Goal: Communication & Community: Answer question/provide support

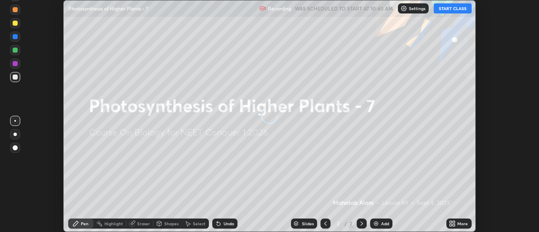
scroll to position [232, 539]
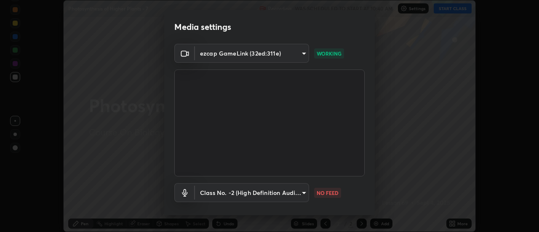
click at [303, 193] on body "Erase all Photosynthesis of Higher Plants - 7 Recording WAS SCHEDULED TO START …" at bounding box center [269, 116] width 539 height 232
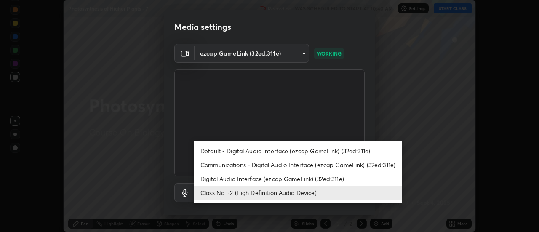
click at [308, 193] on li "Class No. -2 (High Definition Audio Device)" at bounding box center [298, 193] width 209 height 14
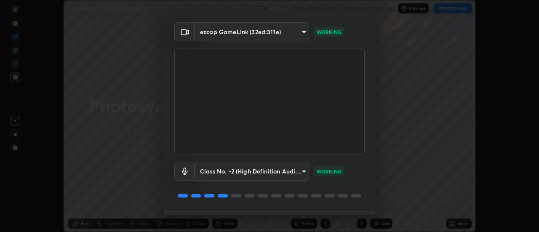
scroll to position [44, 0]
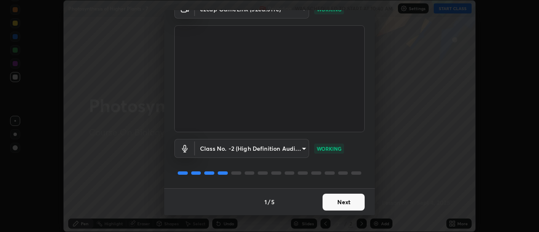
click at [349, 204] on button "Next" at bounding box center [344, 202] width 42 height 17
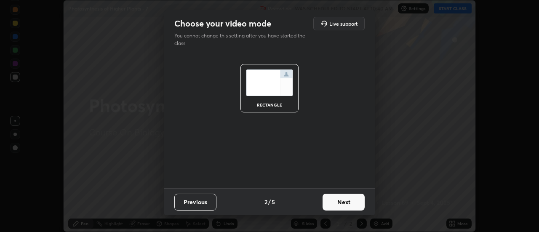
scroll to position [0, 0]
click at [349, 204] on button "Next" at bounding box center [344, 202] width 42 height 17
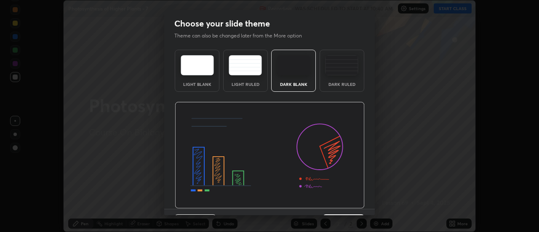
click at [350, 202] on img at bounding box center [270, 155] width 190 height 107
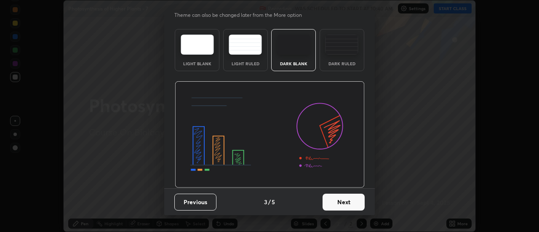
click at [345, 206] on button "Next" at bounding box center [344, 202] width 42 height 17
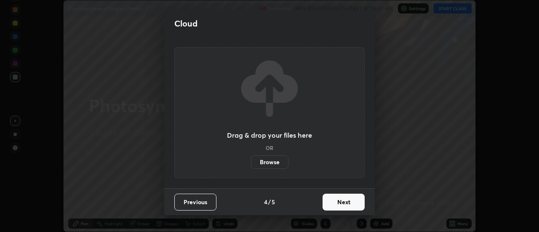
scroll to position [0, 0]
click at [345, 206] on button "Next" at bounding box center [344, 202] width 42 height 17
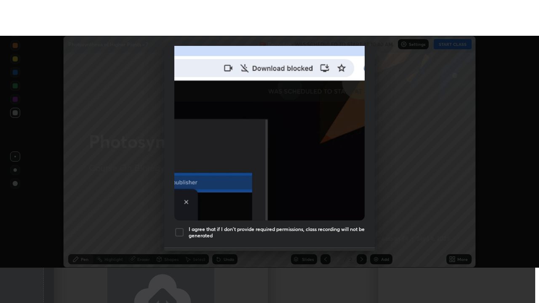
scroll to position [216, 0]
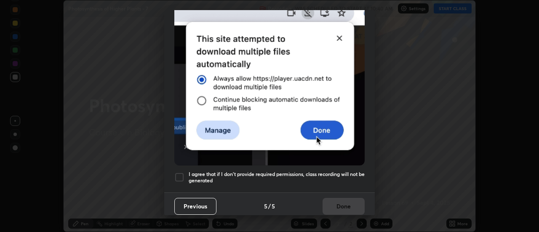
click at [180, 174] on div at bounding box center [179, 177] width 10 height 10
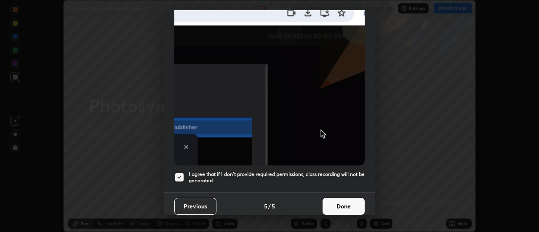
click at [345, 203] on button "Done" at bounding box center [344, 206] width 42 height 17
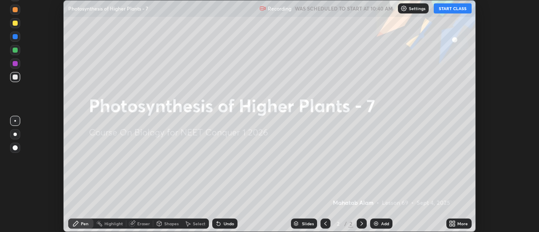
click at [448, 6] on button "START CLASS" at bounding box center [453, 8] width 38 height 10
click at [451, 222] on icon at bounding box center [451, 222] width 2 height 2
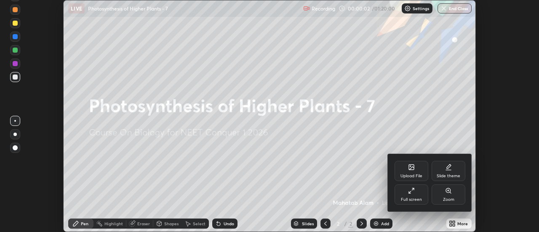
click at [411, 198] on div "Full screen" at bounding box center [411, 200] width 21 height 4
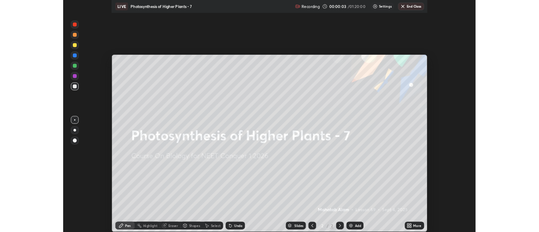
scroll to position [303, 539]
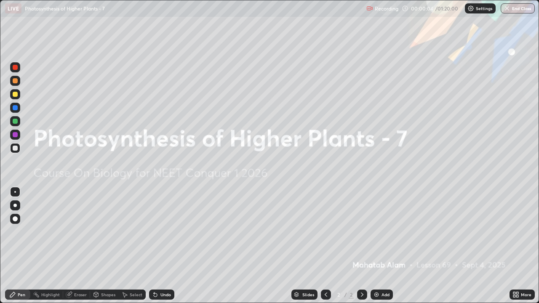
click at [376, 232] on img at bounding box center [376, 295] width 7 height 7
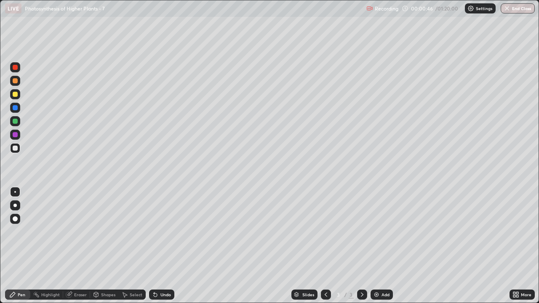
click at [16, 204] on div at bounding box center [14, 205] width 3 height 3
click at [16, 67] on div at bounding box center [15, 67] width 5 height 5
click at [18, 94] on div at bounding box center [15, 94] width 10 height 10
click at [80, 232] on div "Eraser" at bounding box center [80, 295] width 13 height 4
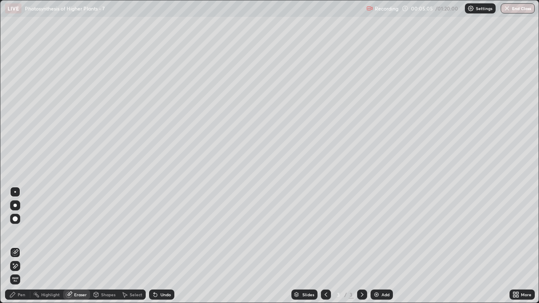
click at [19, 232] on div "Pen" at bounding box center [22, 295] width 8 height 4
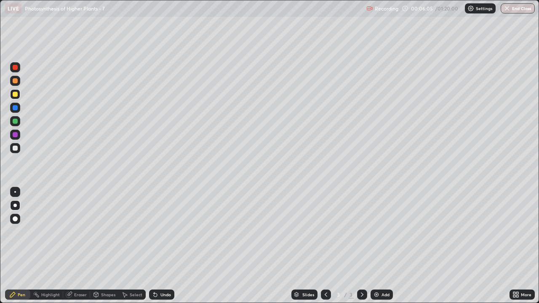
click at [79, 232] on div "Eraser" at bounding box center [80, 295] width 13 height 4
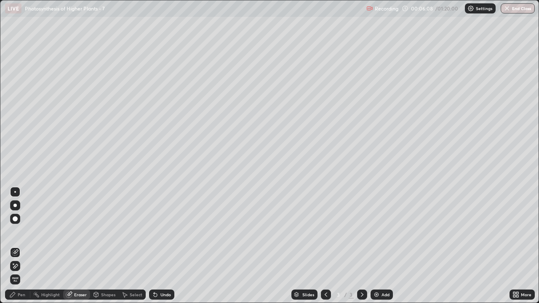
click at [21, 232] on div "Pen" at bounding box center [22, 295] width 8 height 4
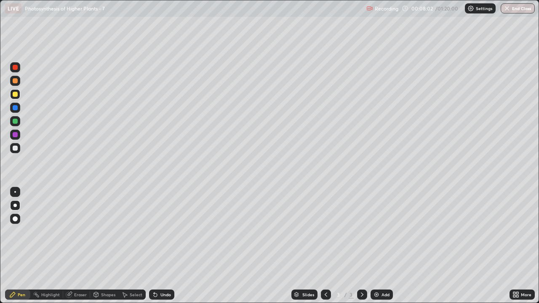
click at [15, 122] on div at bounding box center [15, 121] width 5 height 5
click at [378, 232] on img at bounding box center [376, 295] width 7 height 7
click at [15, 123] on div at bounding box center [15, 121] width 5 height 5
click at [16, 95] on div at bounding box center [15, 94] width 5 height 5
click at [80, 232] on div "Eraser" at bounding box center [80, 295] width 13 height 4
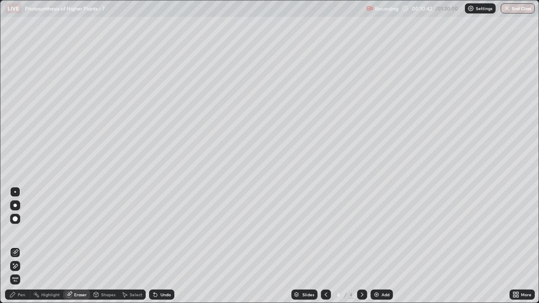
click at [20, 232] on div "Pen" at bounding box center [22, 295] width 8 height 4
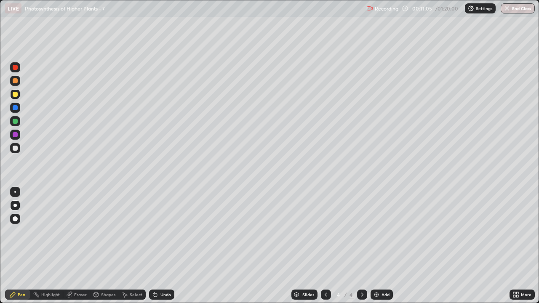
click at [16, 81] on div at bounding box center [15, 80] width 5 height 5
click at [78, 232] on div "Eraser" at bounding box center [80, 295] width 13 height 4
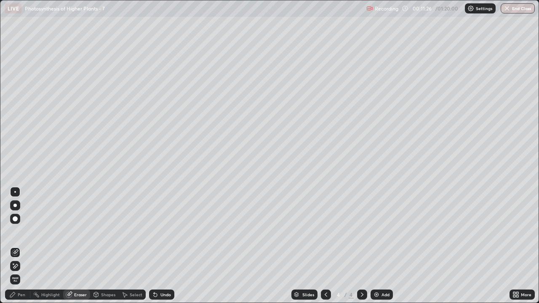
click at [23, 232] on div "Pen" at bounding box center [22, 295] width 8 height 4
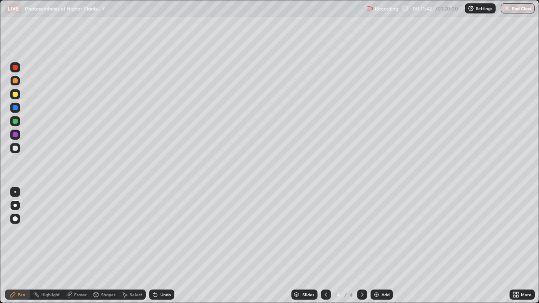
click at [78, 232] on div "Eraser" at bounding box center [80, 295] width 13 height 4
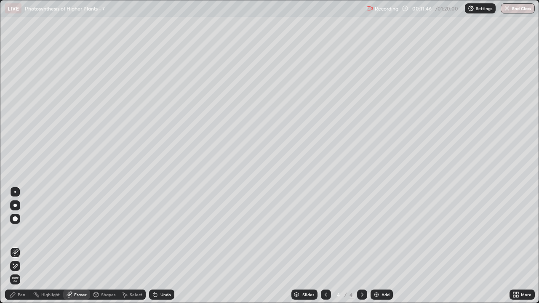
click at [19, 232] on div "Pen" at bounding box center [17, 295] width 25 height 10
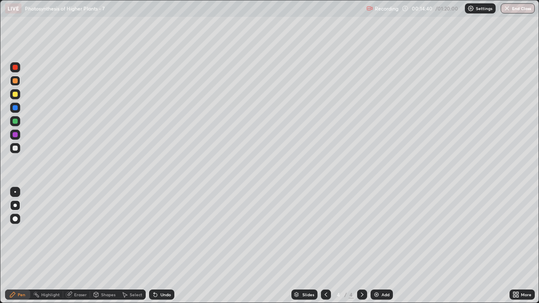
click at [75, 232] on div "Eraser" at bounding box center [80, 295] width 13 height 4
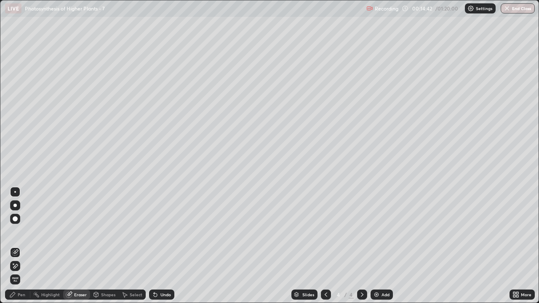
click at [15, 192] on div at bounding box center [15, 192] width 2 height 2
click at [20, 232] on div "Pen" at bounding box center [22, 295] width 8 height 4
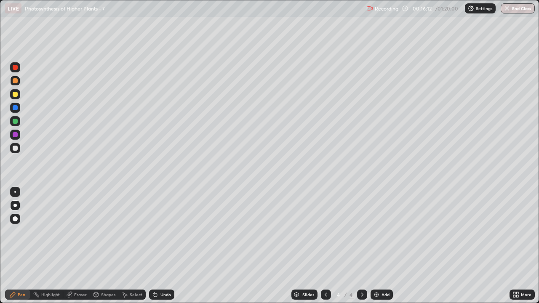
click at [377, 232] on img at bounding box center [376, 295] width 7 height 7
click at [16, 69] on div at bounding box center [15, 67] width 5 height 5
click at [15, 81] on div at bounding box center [15, 80] width 5 height 5
click at [82, 232] on div "Eraser" at bounding box center [76, 295] width 27 height 10
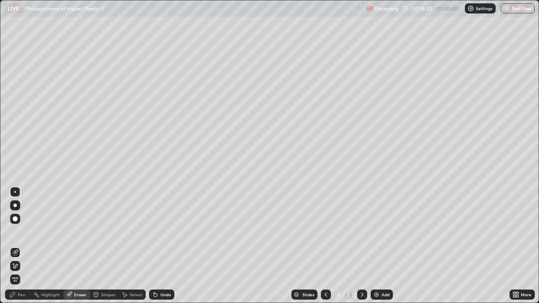
click at [20, 232] on div "Pen" at bounding box center [22, 295] width 8 height 4
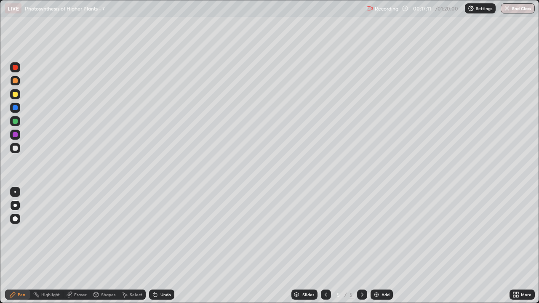
click at [135, 232] on div "Select" at bounding box center [136, 295] width 13 height 4
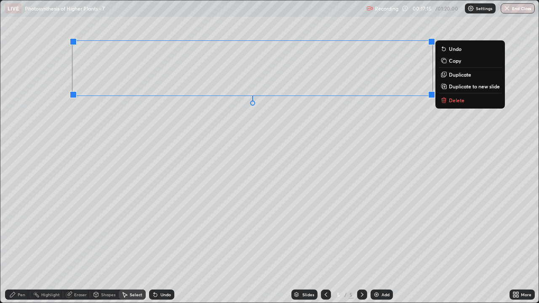
click at [461, 60] on p "Copy" at bounding box center [455, 60] width 12 height 7
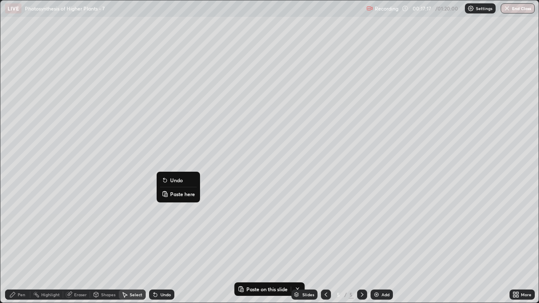
click at [185, 194] on p "Paste here" at bounding box center [182, 194] width 25 height 7
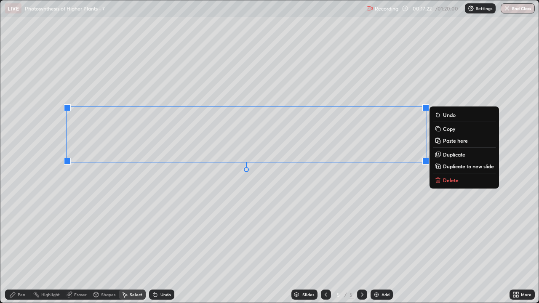
click at [171, 220] on div "0 ° Undo Copy Paste here Duplicate Duplicate to new slide Delete" at bounding box center [269, 151] width 539 height 303
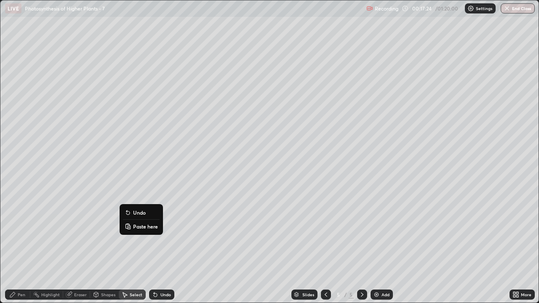
click at [140, 229] on p "Paste here" at bounding box center [145, 226] width 25 height 7
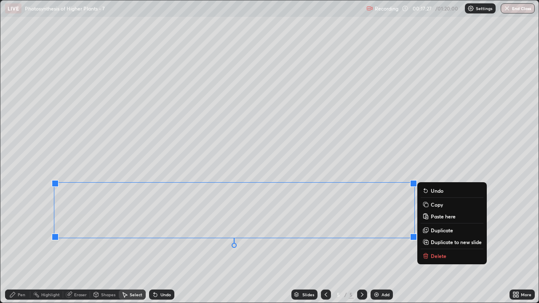
click at [104, 232] on div "0 ° Undo Copy Paste here Duplicate Duplicate to new slide Delete" at bounding box center [269, 151] width 539 height 303
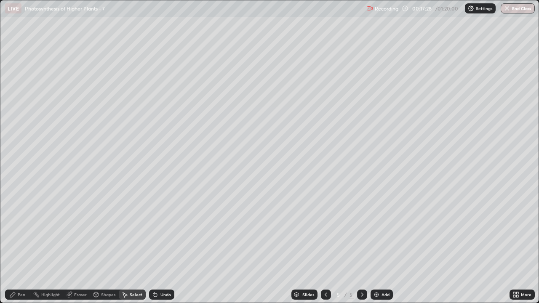
click at [19, 232] on div "Pen" at bounding box center [17, 295] width 25 height 10
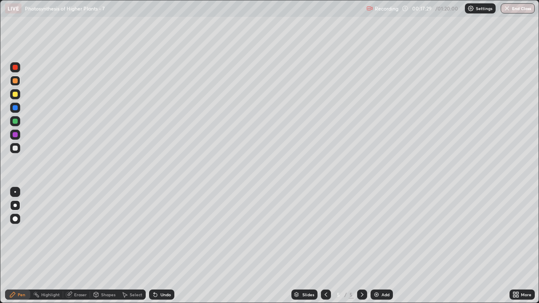
click at [75, 232] on div "Eraser" at bounding box center [76, 295] width 27 height 10
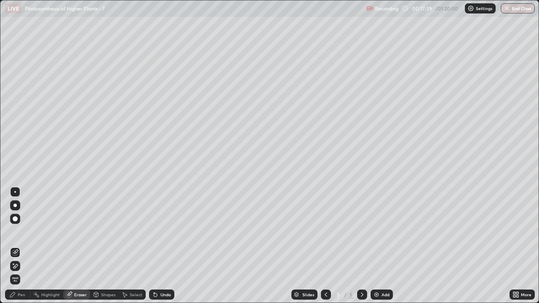
click at [17, 232] on icon at bounding box center [15, 266] width 5 height 4
click at [25, 232] on div "Pen" at bounding box center [17, 295] width 25 height 10
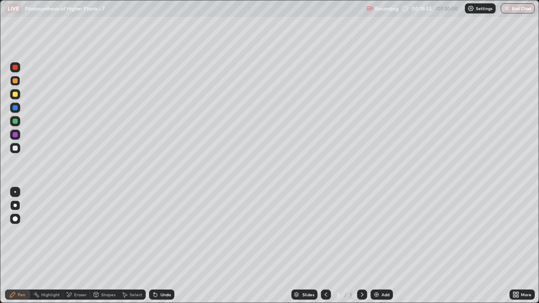
click at [329, 232] on div at bounding box center [326, 295] width 10 height 10
click at [325, 232] on icon at bounding box center [326, 295] width 7 height 7
click at [358, 232] on div at bounding box center [362, 295] width 10 height 10
click at [362, 232] on icon at bounding box center [362, 295] width 7 height 7
click at [79, 232] on div "Eraser" at bounding box center [80, 295] width 13 height 4
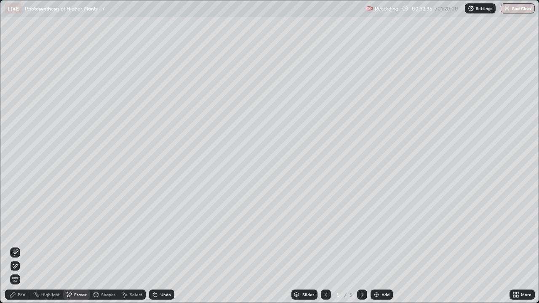
click at [20, 232] on div "Pen" at bounding box center [17, 295] width 25 height 10
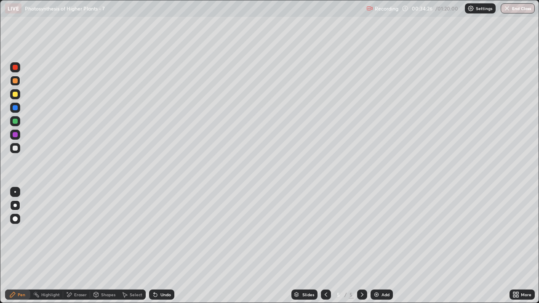
click at [17, 139] on div at bounding box center [15, 135] width 10 height 10
click at [374, 232] on img at bounding box center [376, 295] width 7 height 7
click at [17, 70] on div at bounding box center [15, 67] width 10 height 10
click at [16, 108] on div at bounding box center [15, 107] width 5 height 5
click at [375, 232] on img at bounding box center [376, 295] width 7 height 7
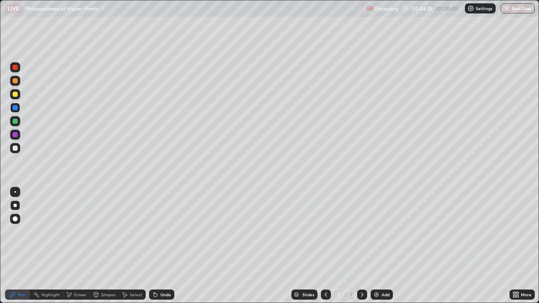
click at [17, 67] on div at bounding box center [15, 67] width 5 height 5
click at [17, 93] on div at bounding box center [15, 94] width 5 height 5
click at [14, 83] on div at bounding box center [15, 80] width 5 height 5
click at [13, 68] on div at bounding box center [15, 67] width 5 height 5
click at [15, 95] on div at bounding box center [15, 94] width 5 height 5
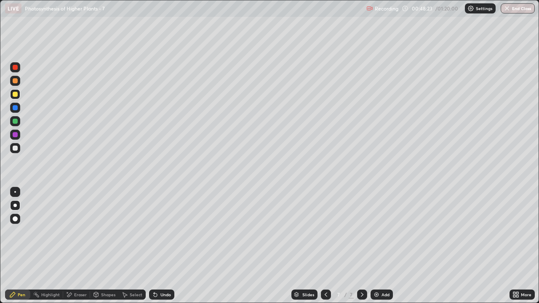
click at [14, 148] on div at bounding box center [15, 148] width 5 height 5
click at [81, 232] on div "Eraser" at bounding box center [80, 295] width 13 height 4
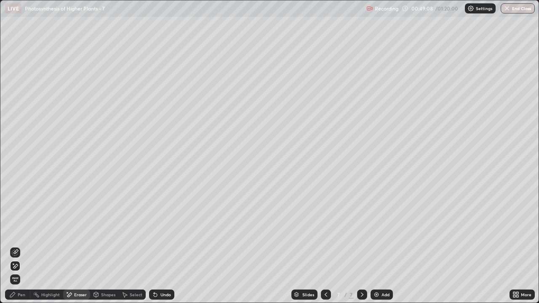
click at [26, 232] on div "Pen" at bounding box center [17, 295] width 25 height 10
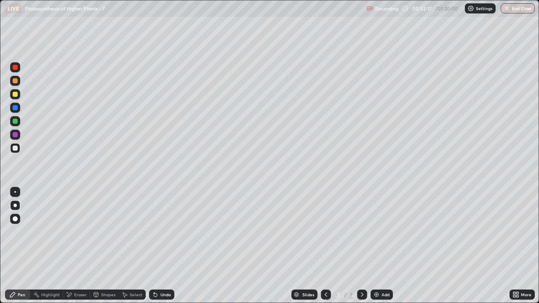
click at [14, 133] on div at bounding box center [15, 134] width 5 height 5
click at [83, 232] on div "Eraser" at bounding box center [80, 295] width 13 height 4
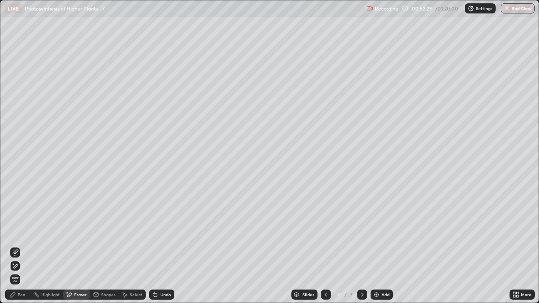
click at [17, 232] on div "Pen" at bounding box center [17, 295] width 25 height 10
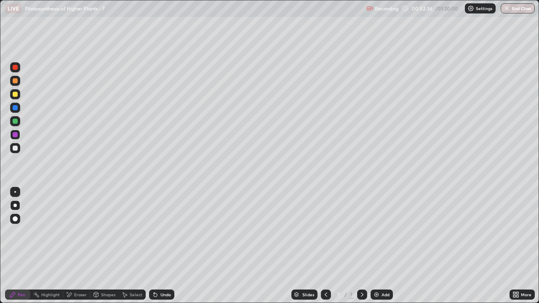
click at [17, 123] on div at bounding box center [15, 121] width 10 height 10
click at [378, 232] on img at bounding box center [376, 295] width 7 height 7
click at [17, 68] on div at bounding box center [15, 67] width 5 height 5
click at [326, 232] on icon at bounding box center [326, 295] width 7 height 7
click at [361, 232] on icon at bounding box center [362, 295] width 3 height 4
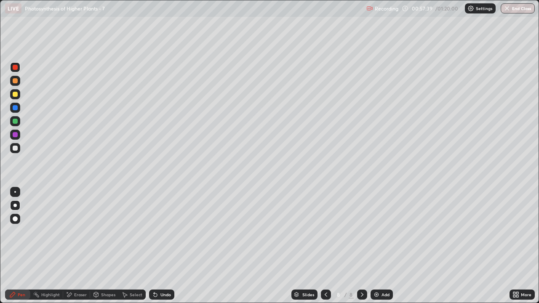
click at [80, 232] on div "Eraser" at bounding box center [80, 295] width 13 height 4
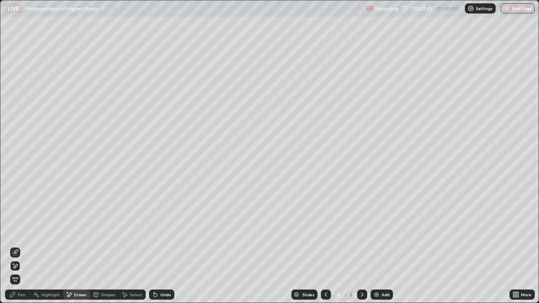
click at [15, 232] on icon at bounding box center [15, 266] width 5 height 4
click at [17, 232] on div "Pen" at bounding box center [17, 295] width 25 height 10
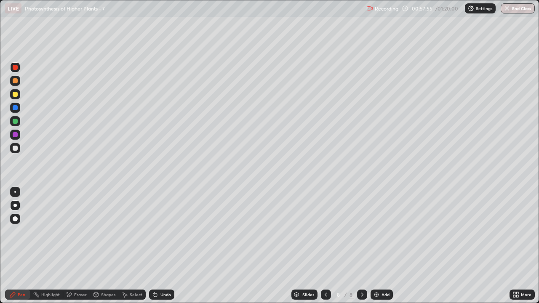
click at [16, 78] on div at bounding box center [15, 80] width 5 height 5
click at [14, 148] on div at bounding box center [15, 148] width 5 height 5
click at [16, 92] on div at bounding box center [15, 94] width 5 height 5
click at [78, 232] on div "Eraser" at bounding box center [80, 295] width 13 height 4
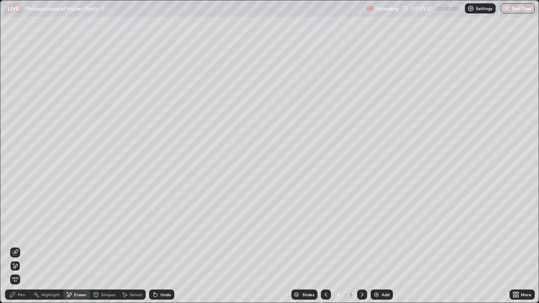
click at [17, 232] on div "Pen" at bounding box center [17, 295] width 25 height 10
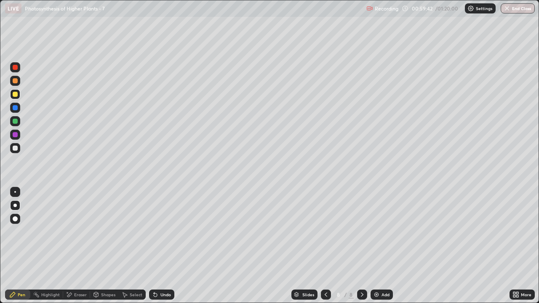
click at [14, 147] on div at bounding box center [15, 148] width 5 height 5
click at [15, 68] on div at bounding box center [15, 67] width 5 height 5
click at [15, 121] on div at bounding box center [15, 121] width 5 height 5
click at [79, 232] on div "Eraser" at bounding box center [80, 295] width 13 height 4
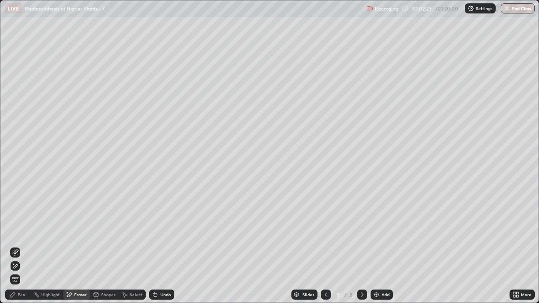
click at [22, 232] on div "Pen" at bounding box center [22, 295] width 8 height 4
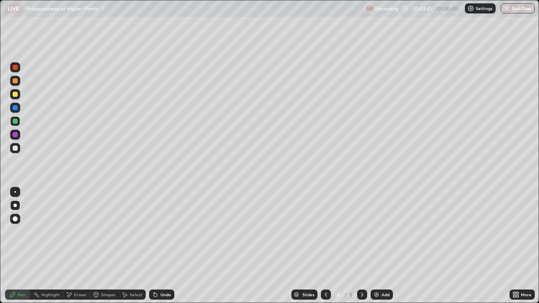
click at [16, 148] on div at bounding box center [15, 148] width 5 height 5
click at [15, 220] on div at bounding box center [15, 219] width 5 height 5
click at [52, 232] on div "Highlight" at bounding box center [50, 295] width 19 height 4
click at [17, 232] on icon at bounding box center [15, 266] width 4 height 4
click at [16, 232] on icon at bounding box center [15, 266] width 4 height 4
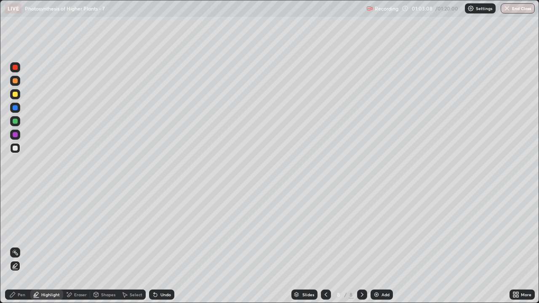
click at [19, 232] on div "Pen" at bounding box center [22, 295] width 8 height 4
click at [51, 232] on div "Highlight" at bounding box center [50, 295] width 19 height 4
click at [50, 232] on div "Highlight" at bounding box center [50, 295] width 19 height 4
click at [15, 70] on div at bounding box center [15, 67] width 5 height 5
click at [17, 153] on div at bounding box center [15, 148] width 10 height 10
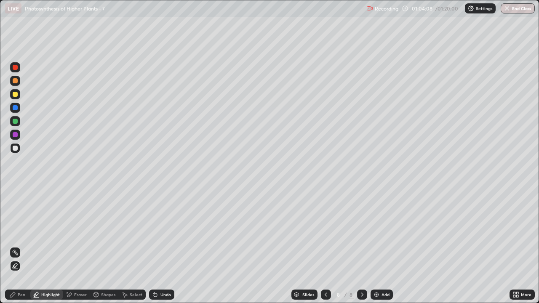
click at [21, 232] on div "Pen" at bounding box center [22, 295] width 8 height 4
click at [15, 192] on div at bounding box center [15, 192] width 2 height 2
click at [16, 121] on div at bounding box center [15, 121] width 5 height 5
click at [16, 204] on div at bounding box center [14, 205] width 3 height 3
click at [16, 221] on div at bounding box center [15, 219] width 5 height 5
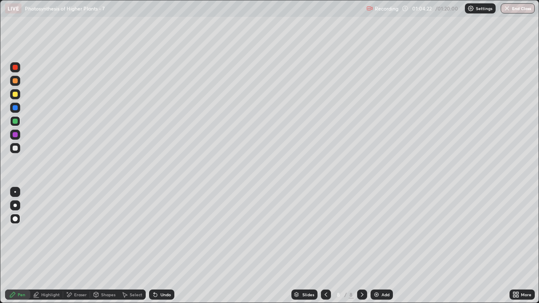
click at [53, 232] on div "Highlight" at bounding box center [50, 295] width 19 height 4
click at [16, 232] on icon at bounding box center [15, 252] width 7 height 7
click at [15, 232] on icon at bounding box center [15, 267] width 2 height 2
click at [20, 232] on div "Pen" at bounding box center [22, 295] width 8 height 4
click at [15, 192] on div at bounding box center [15, 192] width 2 height 2
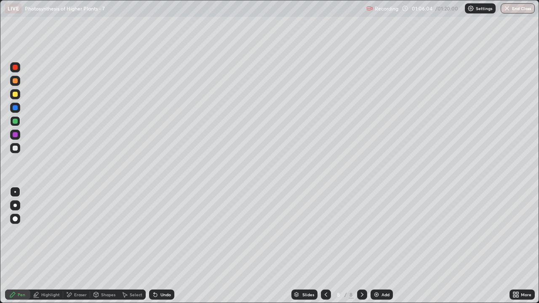
click at [16, 148] on div at bounding box center [15, 148] width 5 height 5
click at [15, 206] on div at bounding box center [14, 205] width 3 height 3
click at [16, 135] on div at bounding box center [15, 134] width 5 height 5
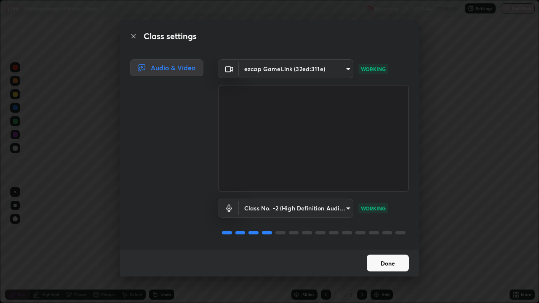
click at [392, 232] on button "Done" at bounding box center [388, 263] width 42 height 17
click at [383, 232] on button "Done" at bounding box center [388, 263] width 42 height 17
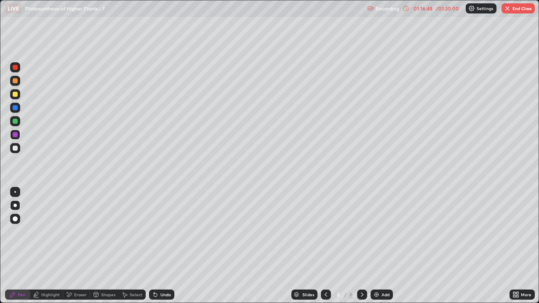
click at [520, 6] on button "End Class" at bounding box center [518, 8] width 33 height 10
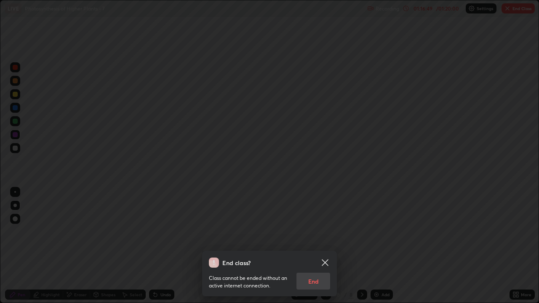
click at [314, 232] on div "Class cannot be ended without an active internet connection. End" at bounding box center [269, 279] width 121 height 22
click at [311, 232] on div "Class cannot be ended without an active internet connection. End" at bounding box center [269, 279] width 121 height 22
click at [313, 232] on div "Class cannot be ended without an active internet connection. End" at bounding box center [269, 279] width 121 height 22
click at [316, 232] on div "Class cannot be ended without an active internet connection. End" at bounding box center [269, 279] width 121 height 22
click at [312, 232] on div "Class cannot be ended without an active internet connection. End" at bounding box center [269, 279] width 121 height 22
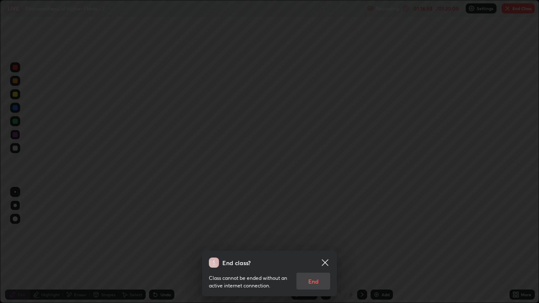
click at [324, 232] on icon at bounding box center [325, 263] width 10 height 10
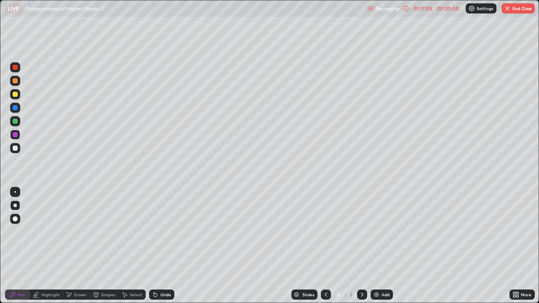
click at [508, 11] on img "button" at bounding box center [507, 8] width 7 height 7
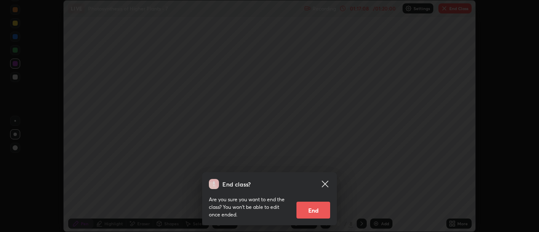
scroll to position [41910, 41603]
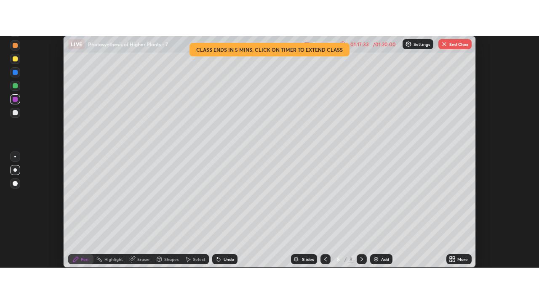
scroll to position [232, 539]
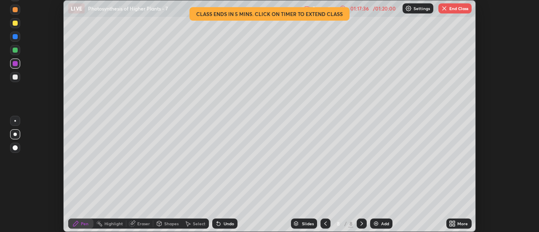
click at [451, 9] on button "End Class" at bounding box center [455, 8] width 33 height 10
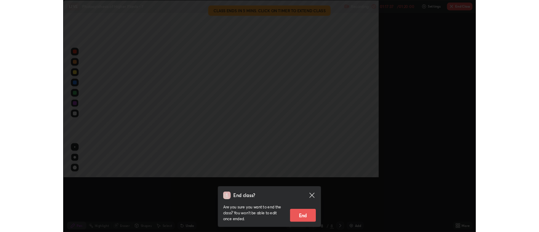
scroll to position [303, 539]
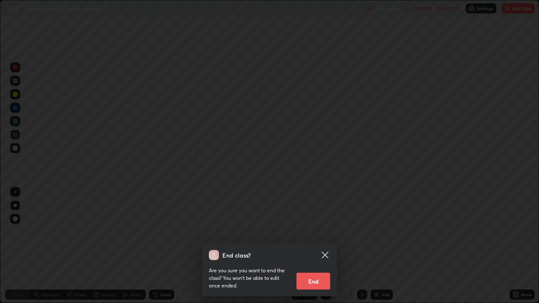
click at [311, 232] on button "End" at bounding box center [314, 281] width 34 height 17
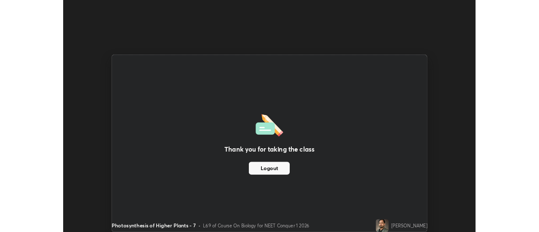
scroll to position [41910, 41603]
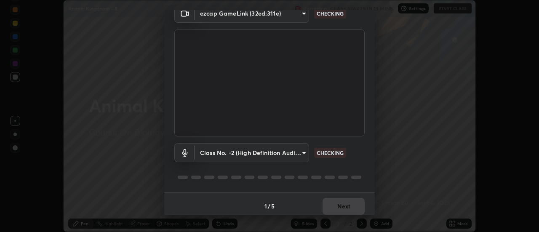
scroll to position [44, 0]
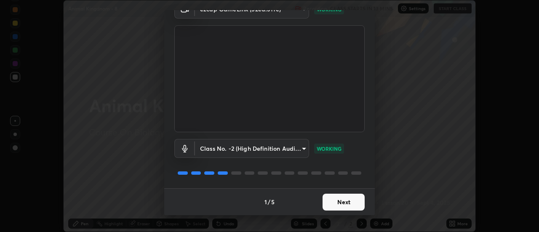
click at [340, 203] on button "Next" at bounding box center [344, 202] width 42 height 17
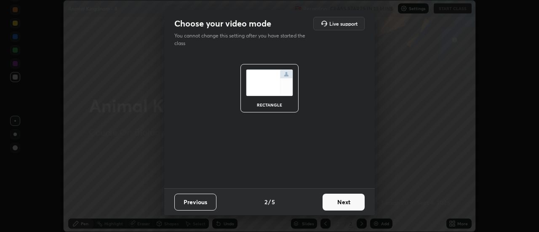
scroll to position [0, 0]
click at [338, 203] on button "Next" at bounding box center [344, 202] width 42 height 17
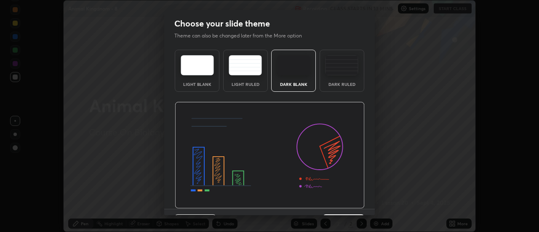
click at [343, 204] on img at bounding box center [270, 155] width 190 height 107
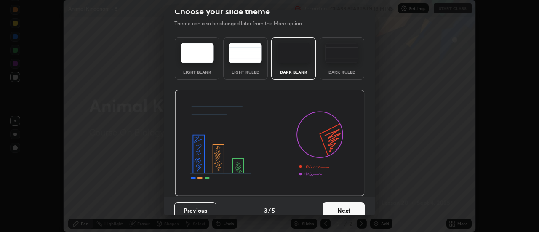
scroll to position [13, 0]
click at [344, 206] on button "Next" at bounding box center [344, 210] width 42 height 17
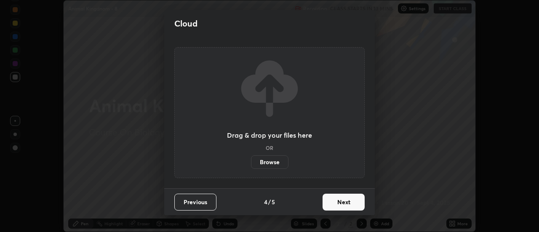
scroll to position [0, 0]
click at [344, 206] on button "Next" at bounding box center [344, 202] width 42 height 17
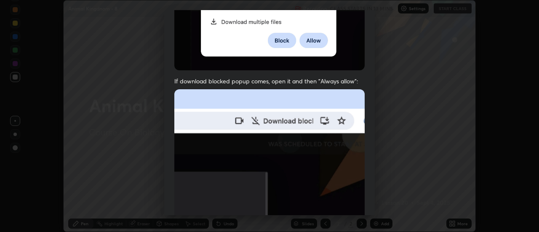
scroll to position [216, 0]
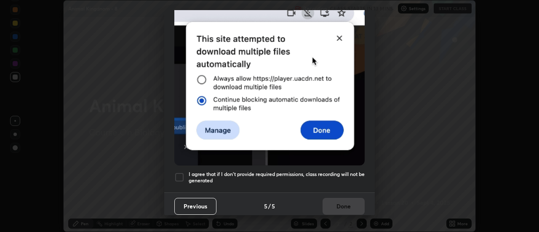
click at [180, 176] on div at bounding box center [179, 177] width 10 height 10
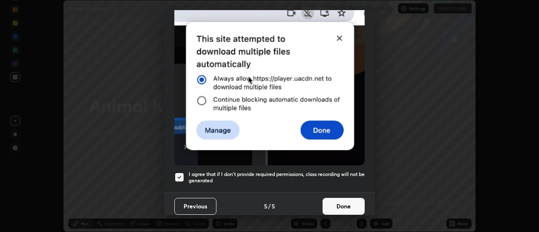
click at [337, 202] on button "Done" at bounding box center [344, 206] width 42 height 17
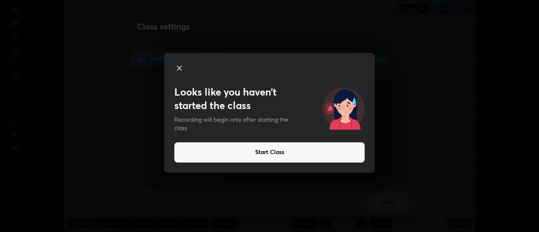
click at [336, 156] on button "Start Class" at bounding box center [269, 152] width 190 height 20
click at [297, 154] on button "Start Class" at bounding box center [269, 152] width 190 height 20
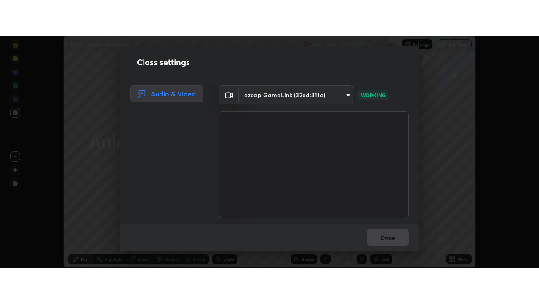
scroll to position [53, 0]
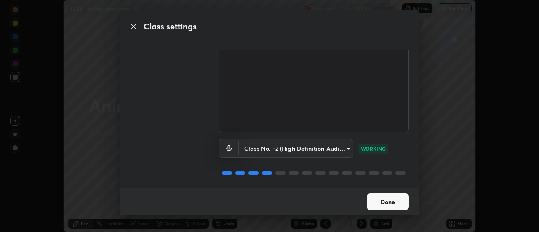
click at [393, 203] on button "Done" at bounding box center [388, 201] width 42 height 17
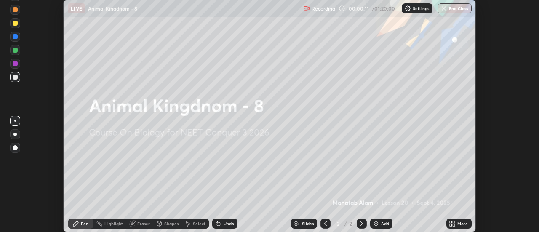
click at [377, 224] on img at bounding box center [376, 223] width 7 height 7
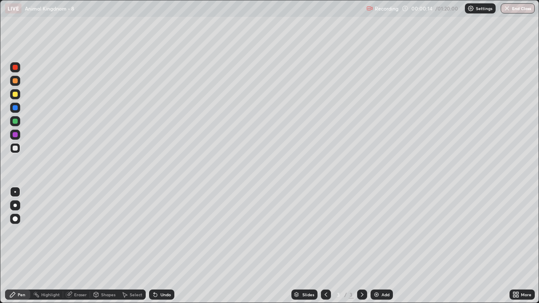
scroll to position [303, 539]
click at [16, 67] on div at bounding box center [15, 67] width 5 height 5
click at [82, 232] on div "Eraser" at bounding box center [76, 295] width 27 height 10
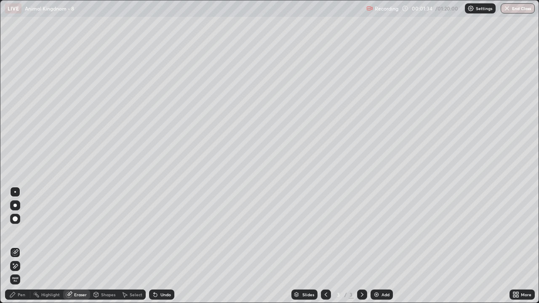
click at [21, 232] on div "Pen" at bounding box center [22, 295] width 8 height 4
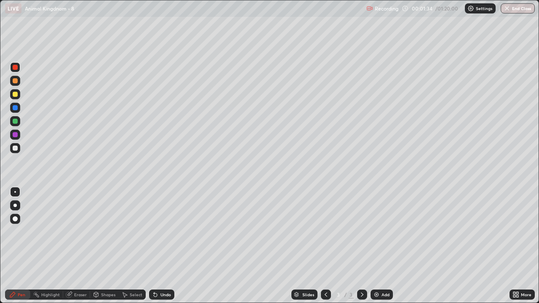
click at [15, 206] on div at bounding box center [14, 205] width 3 height 3
click at [15, 76] on div at bounding box center [15, 81] width 10 height 10
click at [15, 205] on div at bounding box center [14, 205] width 3 height 3
click at [17, 148] on div at bounding box center [15, 148] width 5 height 5
click at [16, 69] on div at bounding box center [15, 67] width 5 height 5
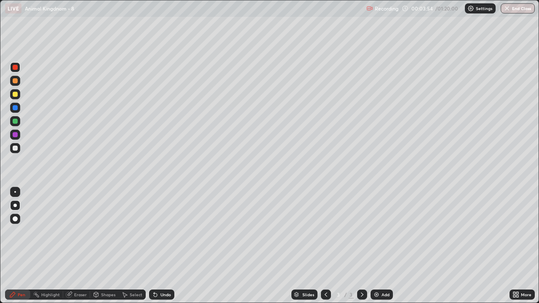
click at [16, 97] on div at bounding box center [15, 94] width 5 height 5
click at [16, 137] on div at bounding box center [15, 134] width 5 height 5
click at [19, 95] on div at bounding box center [15, 94] width 10 height 10
click at [105, 232] on div "Shapes" at bounding box center [108, 295] width 14 height 4
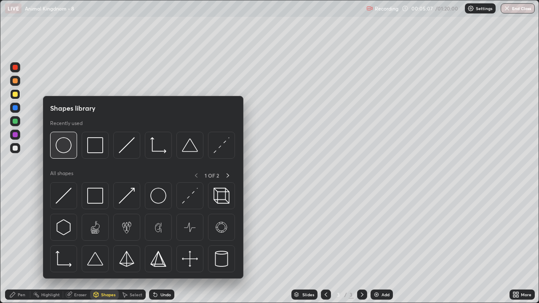
click at [66, 155] on div at bounding box center [63, 145] width 27 height 27
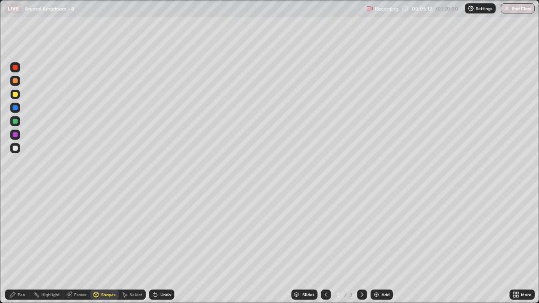
click at [22, 232] on div "Pen" at bounding box center [17, 295] width 25 height 10
click at [15, 131] on div at bounding box center [15, 135] width 10 height 10
click at [16, 109] on div at bounding box center [15, 107] width 5 height 5
click at [15, 147] on div at bounding box center [15, 148] width 5 height 5
click at [17, 119] on div at bounding box center [15, 121] width 5 height 5
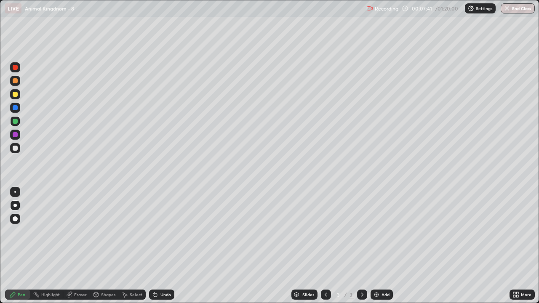
click at [376, 232] on img at bounding box center [376, 295] width 7 height 7
click at [16, 69] on div at bounding box center [15, 67] width 5 height 5
click at [325, 232] on icon at bounding box center [326, 295] width 7 height 7
click at [76, 232] on div "Eraser" at bounding box center [80, 295] width 13 height 4
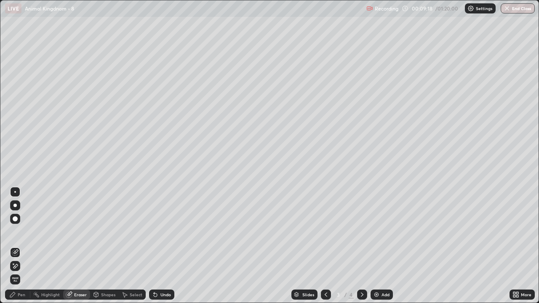
click at [16, 232] on icon at bounding box center [15, 266] width 7 height 7
click at [362, 232] on icon at bounding box center [362, 295] width 7 height 7
click at [107, 232] on div "Shapes" at bounding box center [108, 295] width 14 height 4
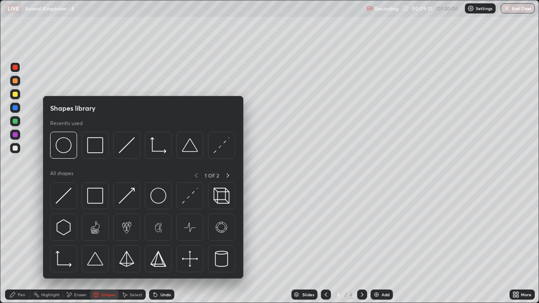
click at [15, 94] on div at bounding box center [15, 94] width 5 height 5
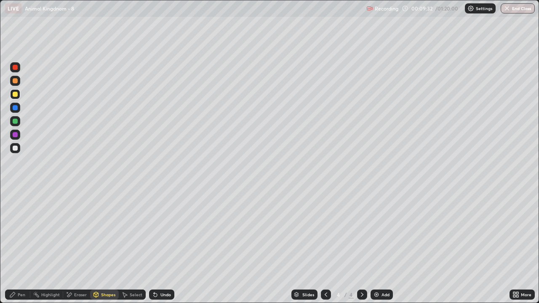
click at [103, 232] on div "Shapes" at bounding box center [108, 295] width 14 height 4
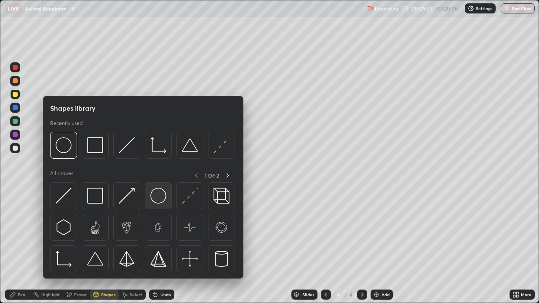
click at [158, 200] on img at bounding box center [158, 196] width 16 height 16
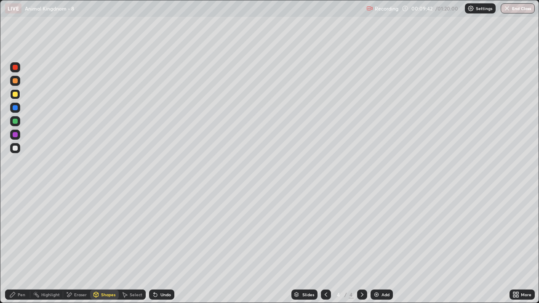
click at [78, 232] on div "Eraser" at bounding box center [76, 295] width 27 height 10
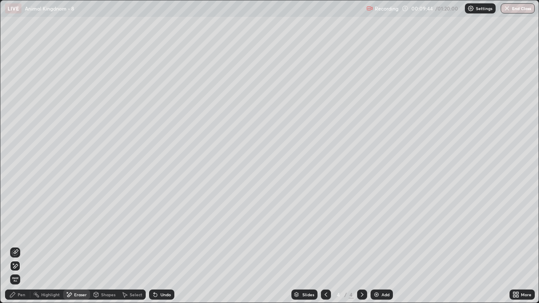
click at [130, 232] on div "Select" at bounding box center [136, 295] width 13 height 4
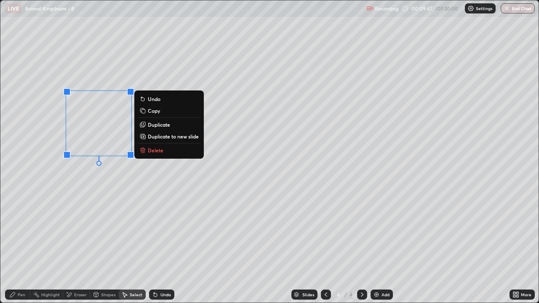
click at [158, 112] on p "Copy" at bounding box center [154, 110] width 12 height 7
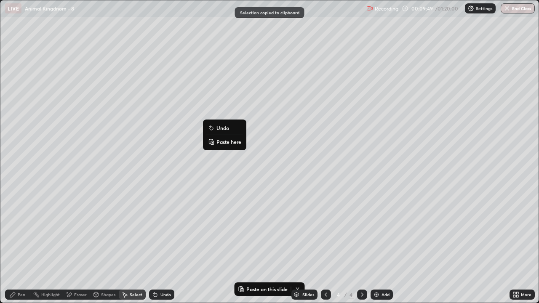
click at [218, 140] on p "Paste here" at bounding box center [229, 142] width 25 height 7
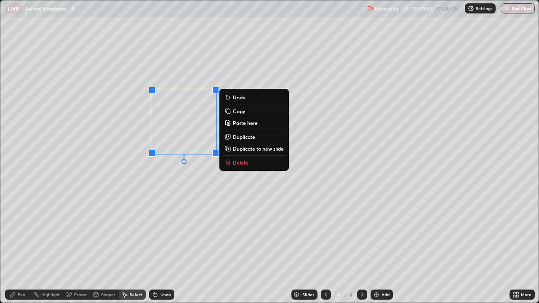
click at [244, 113] on p "Copy" at bounding box center [239, 111] width 12 height 7
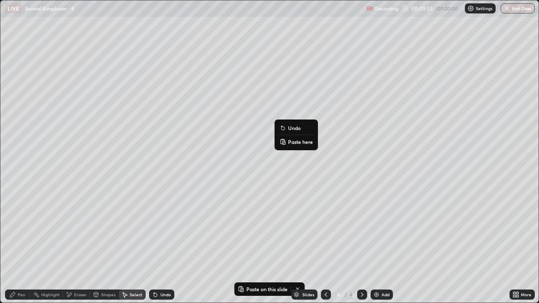
click at [292, 142] on p "Paste here" at bounding box center [300, 142] width 25 height 7
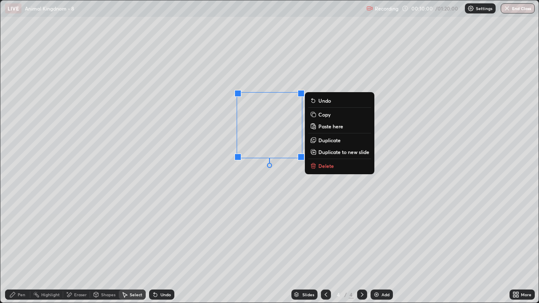
click at [329, 115] on p "Copy" at bounding box center [325, 114] width 12 height 7
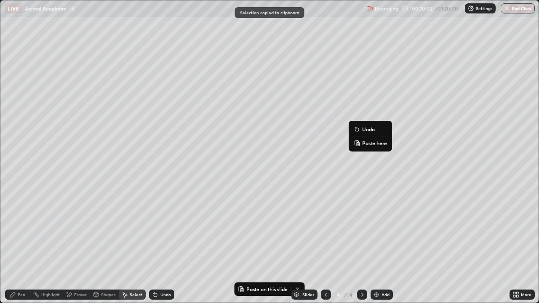
click at [366, 143] on p "Paste here" at bounding box center [374, 143] width 25 height 7
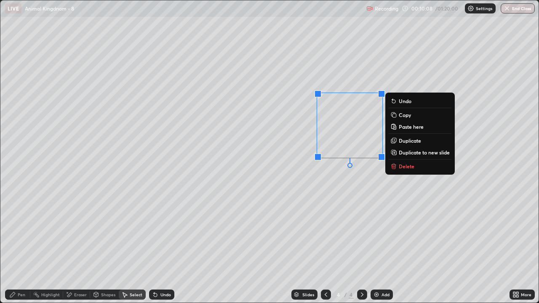
click at [406, 117] on p "Copy" at bounding box center [405, 115] width 12 height 7
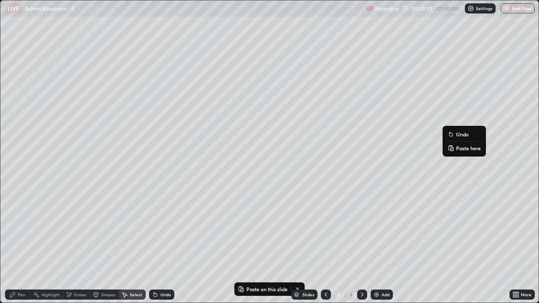
click at [459, 147] on p "Paste here" at bounding box center [468, 148] width 25 height 7
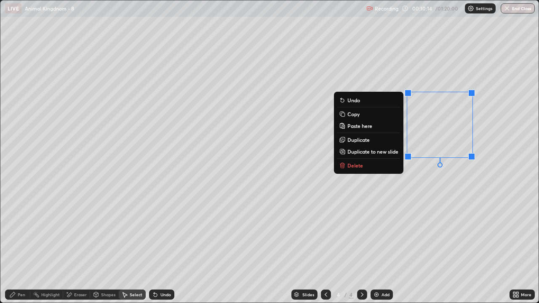
click at [397, 211] on div "0 ° Undo Copy Paste here Duplicate Duplicate to new slide Delete" at bounding box center [269, 151] width 539 height 303
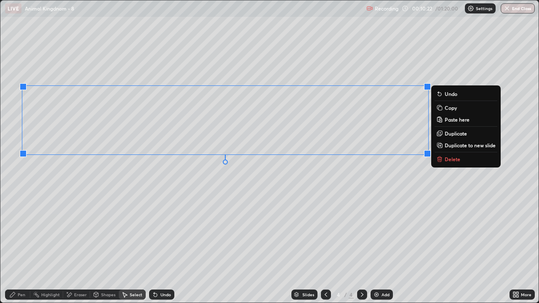
click at [326, 190] on div "0 ° Undo Copy Paste here Duplicate Duplicate to new slide Delete" at bounding box center [269, 151] width 539 height 303
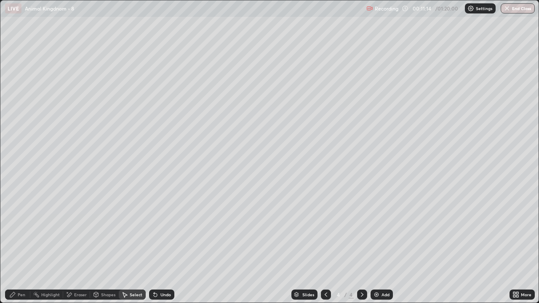
click at [322, 232] on div at bounding box center [326, 295] width 10 height 10
click at [362, 232] on icon at bounding box center [362, 295] width 7 height 7
click at [23, 232] on div "Pen" at bounding box center [22, 295] width 8 height 4
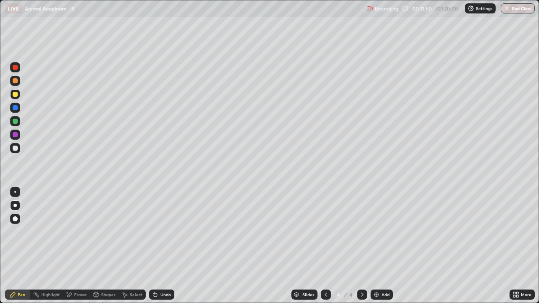
click at [17, 81] on div at bounding box center [15, 80] width 5 height 5
click at [16, 65] on div at bounding box center [15, 67] width 5 height 5
click at [16, 95] on div at bounding box center [15, 94] width 5 height 5
click at [15, 122] on div at bounding box center [15, 121] width 5 height 5
click at [80, 232] on div "Eraser" at bounding box center [80, 295] width 13 height 4
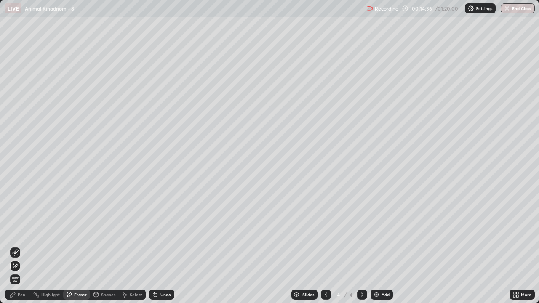
click at [21, 232] on div "Pen" at bounding box center [17, 295] width 25 height 10
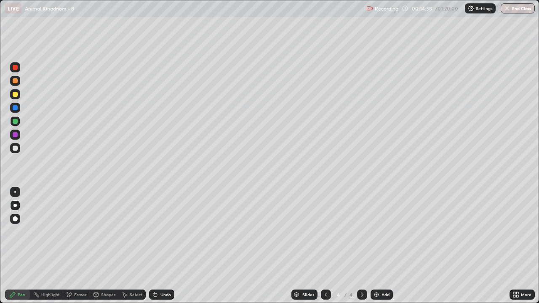
click at [16, 66] on div at bounding box center [15, 67] width 5 height 5
click at [77, 232] on div "Eraser" at bounding box center [80, 295] width 13 height 4
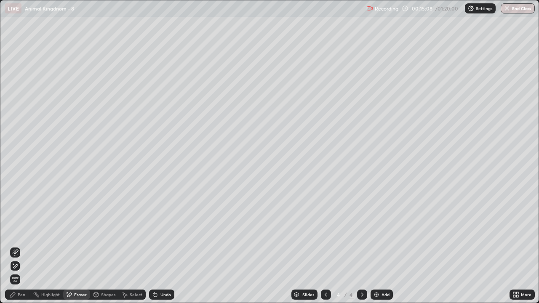
click at [15, 232] on icon at bounding box center [15, 252] width 5 height 4
click at [21, 232] on div "Pen" at bounding box center [22, 295] width 8 height 4
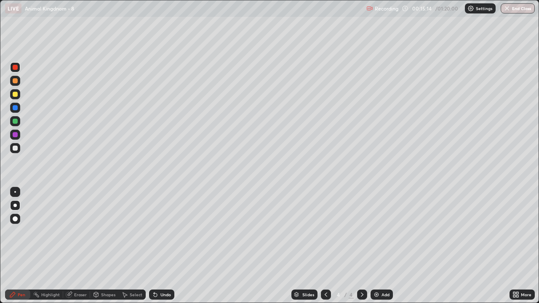
click at [14, 121] on div at bounding box center [15, 121] width 5 height 5
click at [15, 149] on div at bounding box center [15, 148] width 5 height 5
click at [15, 81] on div at bounding box center [15, 80] width 5 height 5
click at [14, 123] on div at bounding box center [15, 121] width 5 height 5
click at [16, 67] on div at bounding box center [15, 67] width 5 height 5
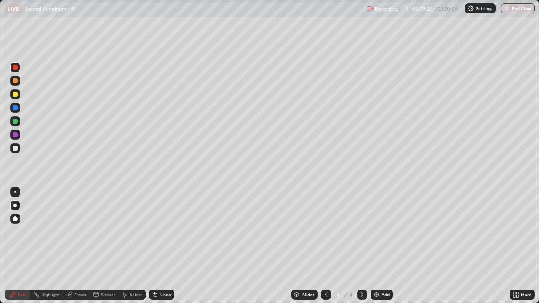
click at [16, 82] on div at bounding box center [15, 80] width 5 height 5
click at [13, 68] on div at bounding box center [15, 67] width 5 height 5
click at [16, 121] on div at bounding box center [15, 121] width 5 height 5
click at [113, 232] on div "Shapes" at bounding box center [108, 295] width 14 height 4
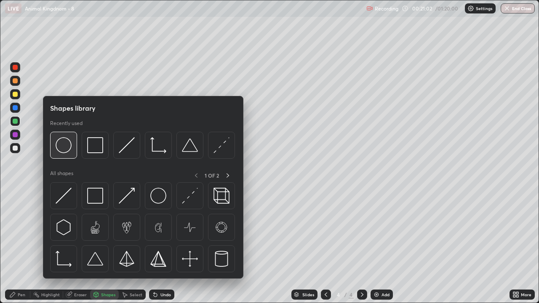
click at [66, 150] on img at bounding box center [64, 145] width 16 height 16
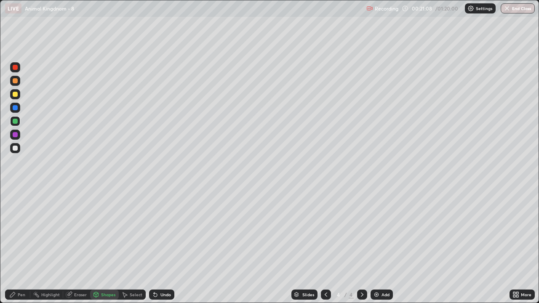
click at [135, 232] on div "Select" at bounding box center [136, 295] width 13 height 4
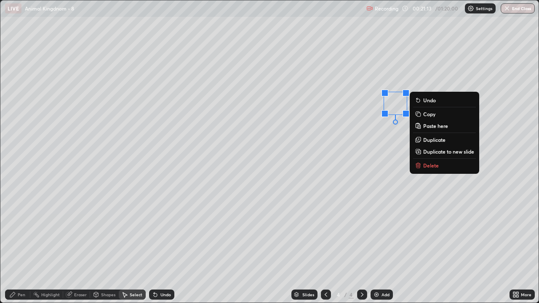
click at [434, 115] on p "Copy" at bounding box center [430, 114] width 12 height 7
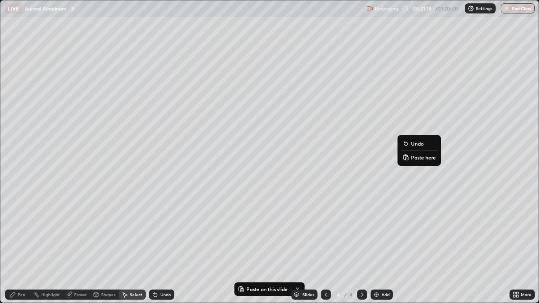
click at [416, 158] on p "Paste here" at bounding box center [423, 157] width 25 height 7
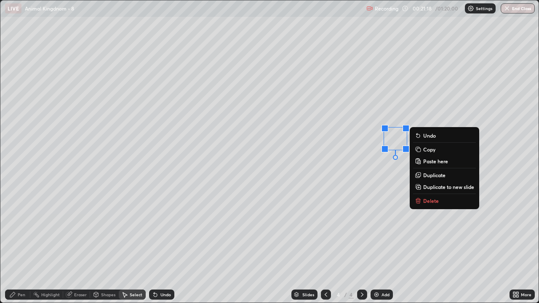
click at [371, 193] on div "0 ° Undo Copy Paste here Duplicate Duplicate to new slide Delete" at bounding box center [269, 151] width 539 height 303
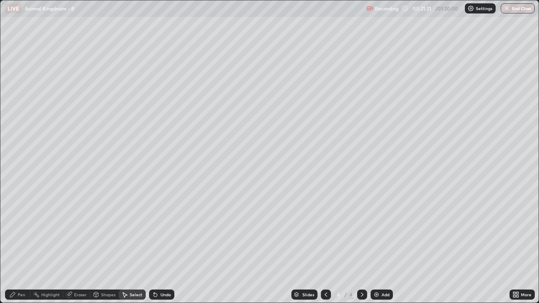
click at [17, 232] on div "Pen" at bounding box center [17, 295] width 25 height 10
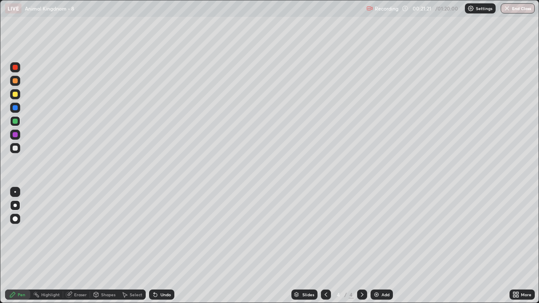
click at [15, 68] on div at bounding box center [15, 67] width 5 height 5
click at [14, 133] on div at bounding box center [15, 134] width 5 height 5
click at [80, 232] on div "Eraser" at bounding box center [80, 295] width 13 height 4
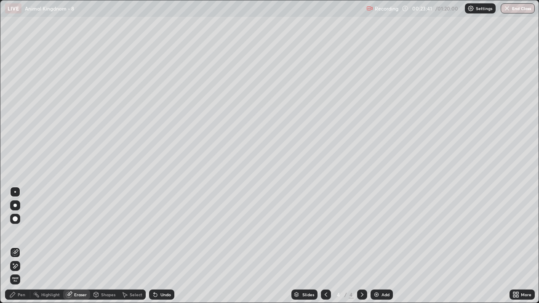
click at [20, 232] on div "Pen" at bounding box center [22, 295] width 8 height 4
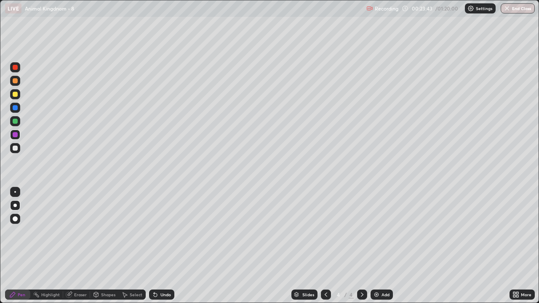
click at [326, 232] on icon at bounding box center [326, 295] width 7 height 7
click at [362, 232] on icon at bounding box center [362, 295] width 7 height 7
click at [325, 232] on icon at bounding box center [326, 295] width 7 height 7
click at [361, 232] on icon at bounding box center [362, 295] width 7 height 7
click at [17, 195] on div at bounding box center [15, 192] width 10 height 10
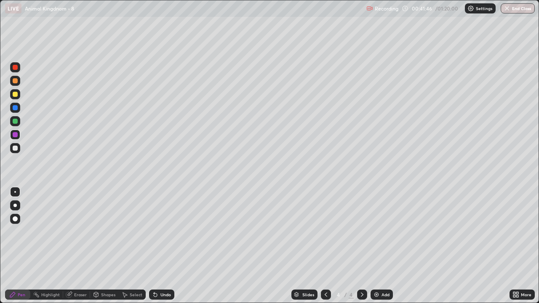
click at [73, 232] on div "Eraser" at bounding box center [76, 295] width 27 height 10
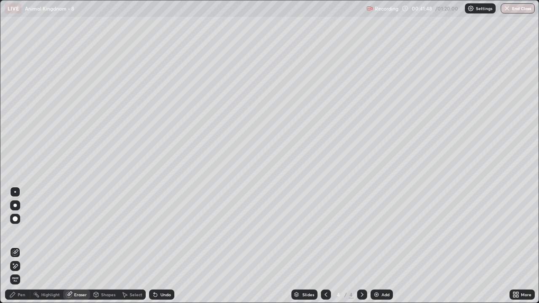
click at [16, 232] on icon at bounding box center [15, 266] width 7 height 7
click at [134, 232] on div "Select" at bounding box center [136, 295] width 13 height 4
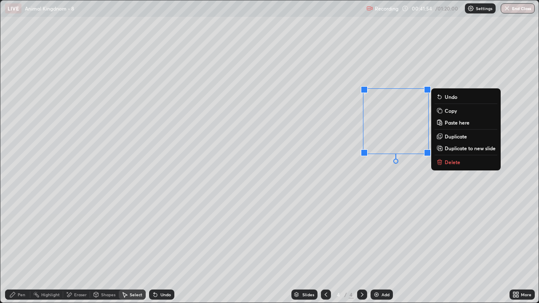
click at [454, 112] on p "Copy" at bounding box center [451, 110] width 12 height 7
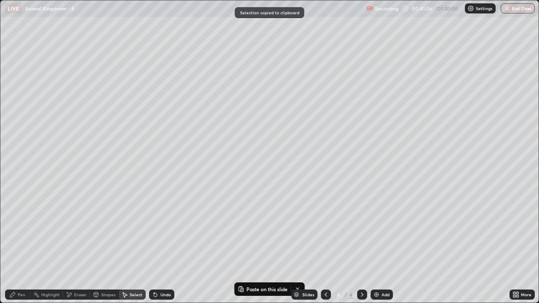
click at [377, 232] on img at bounding box center [376, 295] width 7 height 7
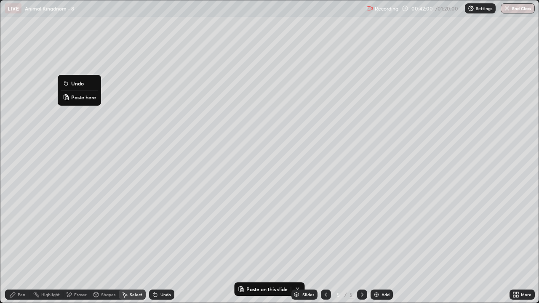
click at [78, 97] on p "Paste here" at bounding box center [83, 97] width 25 height 7
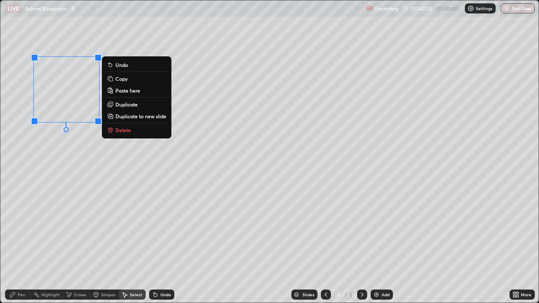
click at [128, 79] on button "Copy" at bounding box center [136, 79] width 63 height 10
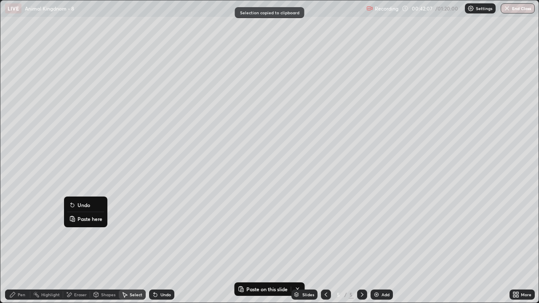
click at [82, 219] on p "Paste here" at bounding box center [90, 219] width 25 height 7
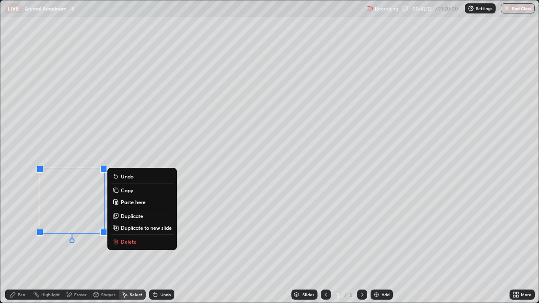
click at [20, 232] on div "Pen" at bounding box center [22, 295] width 8 height 4
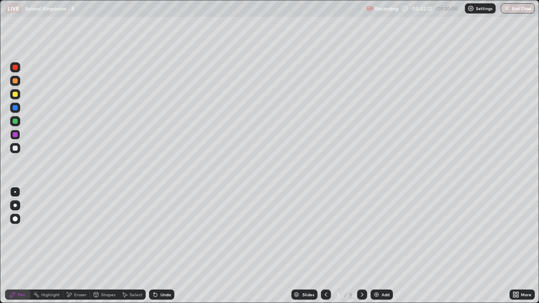
click at [15, 206] on div at bounding box center [14, 205] width 3 height 3
click at [108, 232] on div "Shapes" at bounding box center [108, 295] width 14 height 4
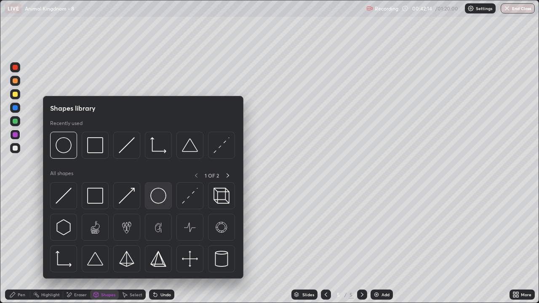
click at [159, 200] on img at bounding box center [158, 196] width 16 height 16
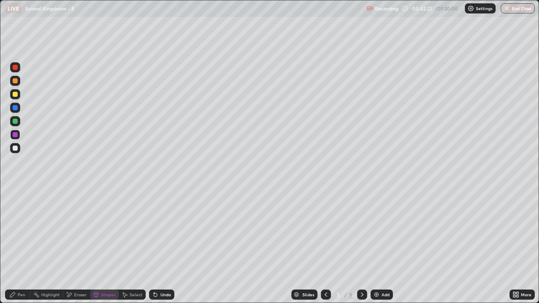
click at [135, 232] on div "Select" at bounding box center [136, 295] width 13 height 4
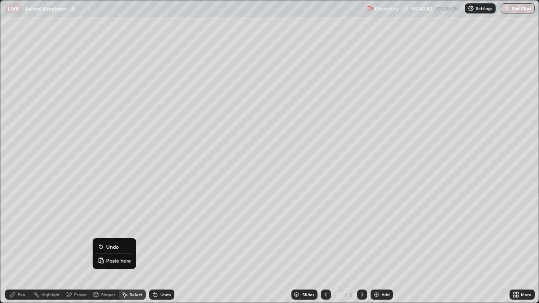
click at [70, 232] on div "0 ° Undo Copy Paste here Duplicate Duplicate to new slide Delete" at bounding box center [269, 151] width 539 height 303
click at [21, 232] on div "Pen" at bounding box center [22, 295] width 8 height 4
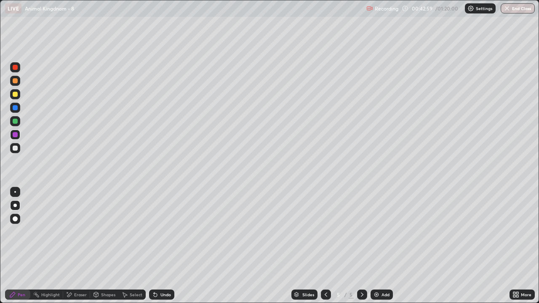
click at [76, 232] on div "Eraser" at bounding box center [80, 295] width 13 height 4
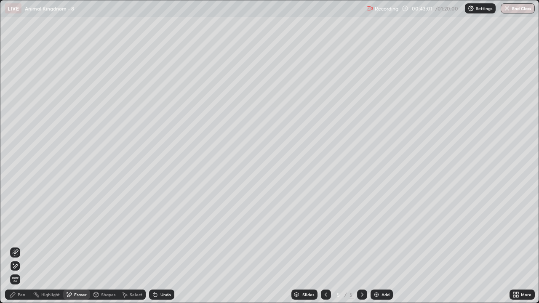
click at [20, 232] on div "Pen" at bounding box center [22, 295] width 8 height 4
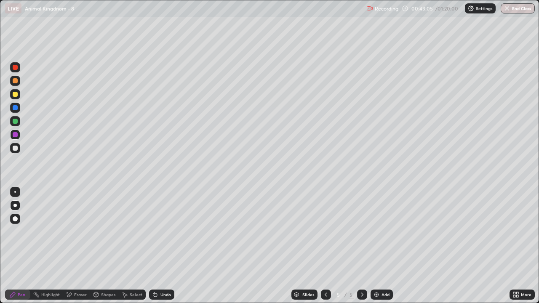
click at [15, 149] on div at bounding box center [15, 148] width 5 height 5
click at [14, 196] on div at bounding box center [15, 192] width 10 height 10
click at [134, 232] on div "Select" at bounding box center [136, 295] width 13 height 4
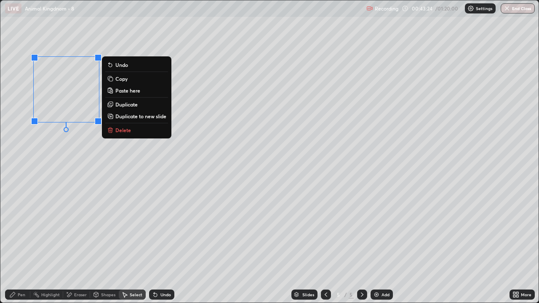
click at [129, 80] on button "Copy" at bounding box center [136, 79] width 63 height 10
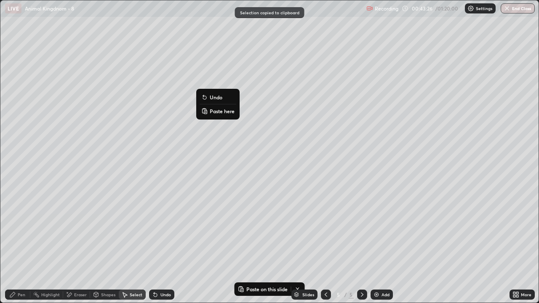
click at [217, 111] on p "Paste here" at bounding box center [222, 111] width 25 height 7
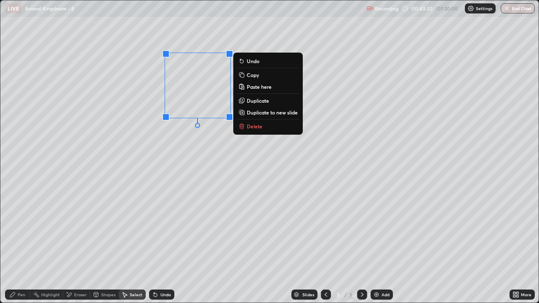
click at [177, 160] on div "0 ° Undo Copy Paste here Duplicate Duplicate to new slide Delete" at bounding box center [269, 151] width 539 height 303
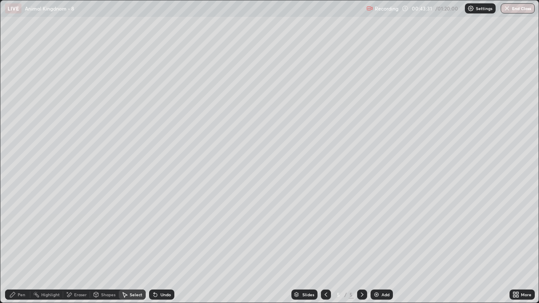
click at [19, 232] on div "Pen" at bounding box center [22, 295] width 8 height 4
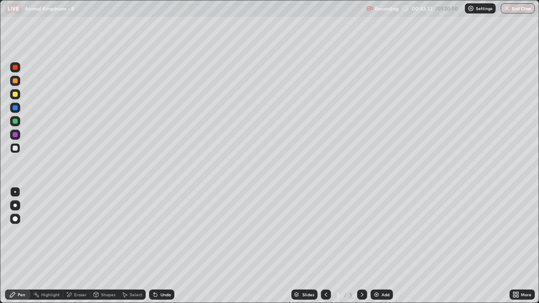
click at [17, 93] on div at bounding box center [15, 94] width 5 height 5
click at [16, 205] on div at bounding box center [14, 205] width 3 height 3
click at [79, 232] on div "Eraser" at bounding box center [80, 295] width 13 height 4
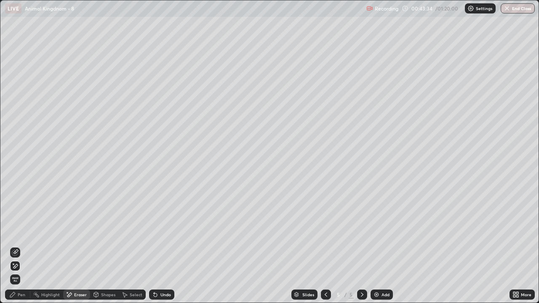
click at [15, 232] on icon at bounding box center [15, 252] width 7 height 7
click at [18, 232] on div "Pen" at bounding box center [17, 295] width 25 height 10
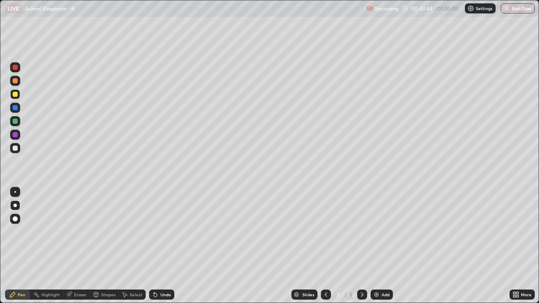
click at [16, 94] on div at bounding box center [15, 94] width 5 height 5
click at [134, 232] on div "Select" at bounding box center [136, 295] width 13 height 4
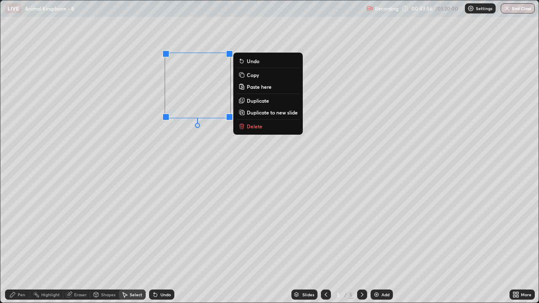
click at [262, 75] on button "Copy" at bounding box center [268, 75] width 63 height 10
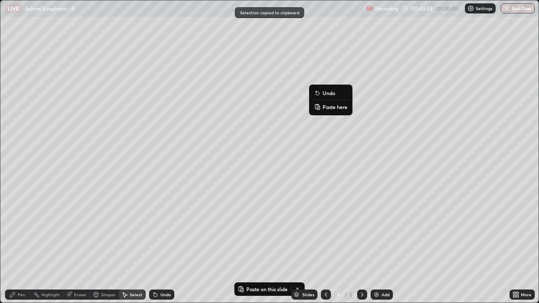
click at [329, 108] on p "Paste here" at bounding box center [335, 107] width 25 height 7
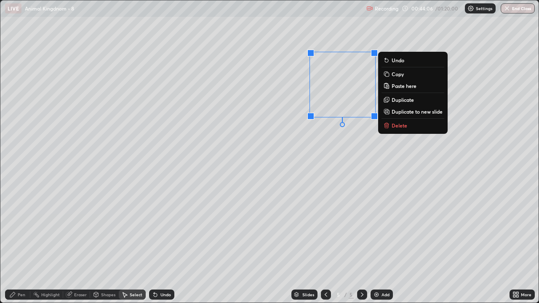
click at [271, 166] on div "0 ° Undo Copy Paste here Duplicate Duplicate to new slide Delete" at bounding box center [269, 151] width 539 height 303
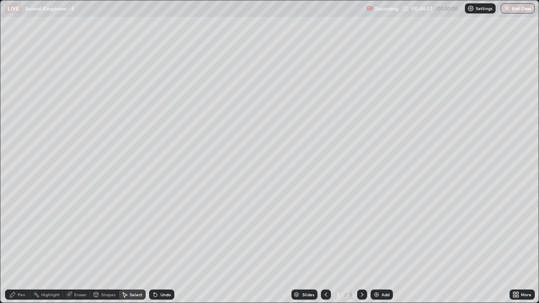
click at [19, 232] on div "Pen" at bounding box center [22, 295] width 8 height 4
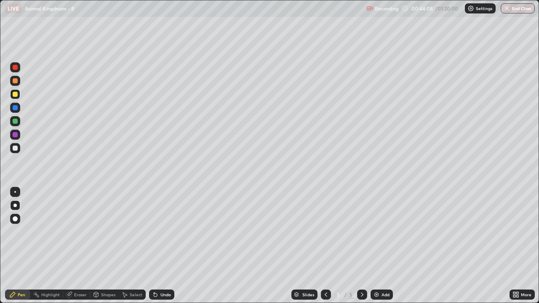
click at [81, 232] on div "Eraser" at bounding box center [80, 295] width 13 height 4
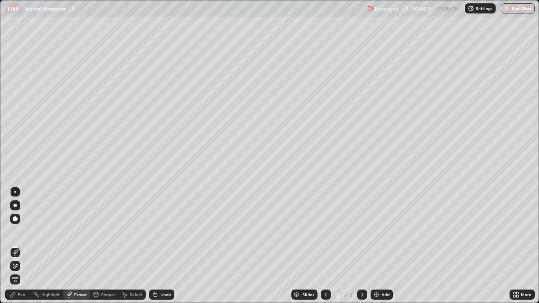
click at [21, 232] on div "Pen" at bounding box center [22, 295] width 8 height 4
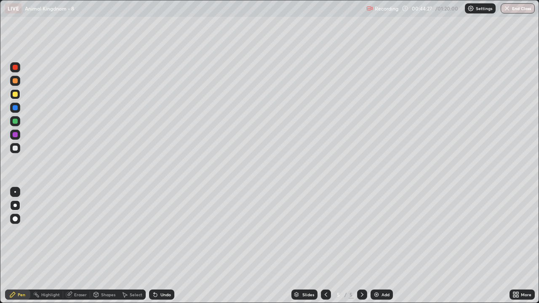
click at [17, 80] on div at bounding box center [15, 80] width 5 height 5
click at [14, 96] on div at bounding box center [15, 94] width 5 height 5
click at [106, 232] on div "Shapes" at bounding box center [108, 295] width 14 height 4
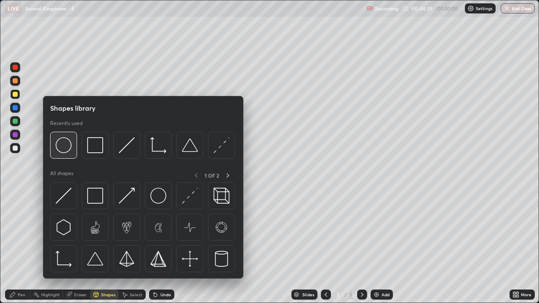
click at [68, 150] on img at bounding box center [64, 145] width 16 height 16
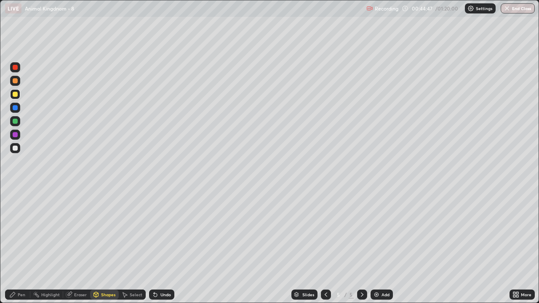
click at [16, 232] on div "Pen" at bounding box center [17, 295] width 25 height 10
click at [14, 119] on div at bounding box center [15, 121] width 5 height 5
click at [111, 232] on div "Shapes" at bounding box center [104, 295] width 29 height 10
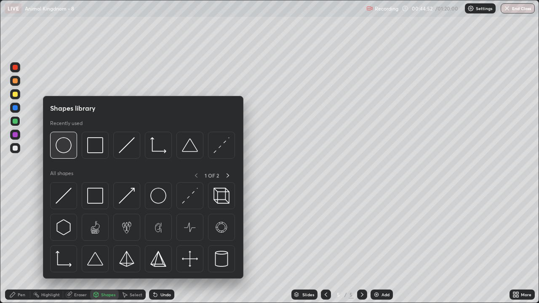
click at [63, 151] on img at bounding box center [64, 145] width 16 height 16
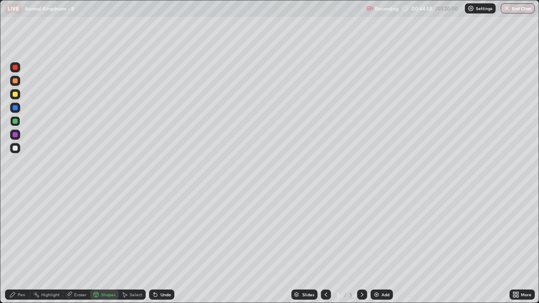
click at [134, 232] on div "Select" at bounding box center [136, 295] width 13 height 4
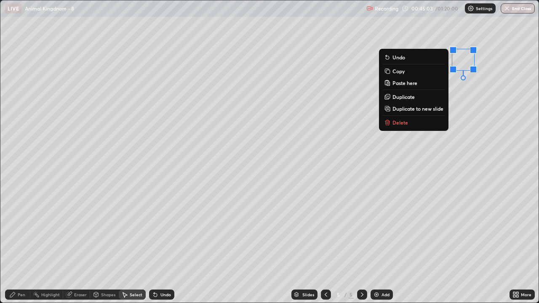
click at [448, 154] on div "0 ° Undo Copy Paste here Duplicate Duplicate to new slide Delete" at bounding box center [269, 151] width 539 height 303
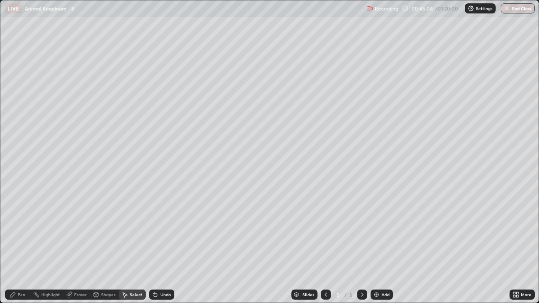
click at [20, 232] on div "Pen" at bounding box center [22, 295] width 8 height 4
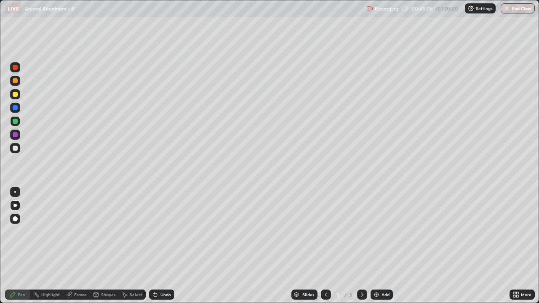
click at [16, 67] on div at bounding box center [15, 67] width 5 height 5
click at [133, 232] on div "Select" at bounding box center [136, 295] width 13 height 4
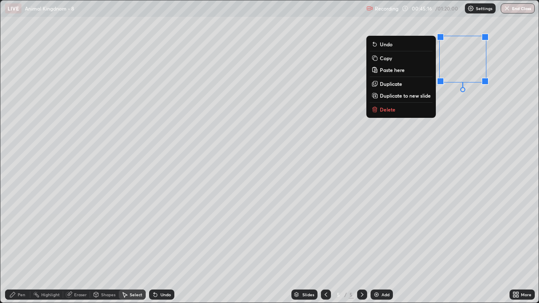
click at [394, 57] on button "Copy" at bounding box center [401, 58] width 63 height 10
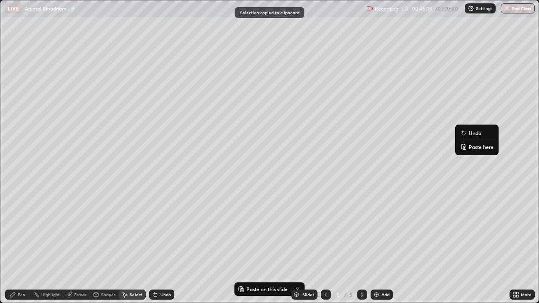
click at [471, 148] on p "Paste here" at bounding box center [481, 147] width 25 height 7
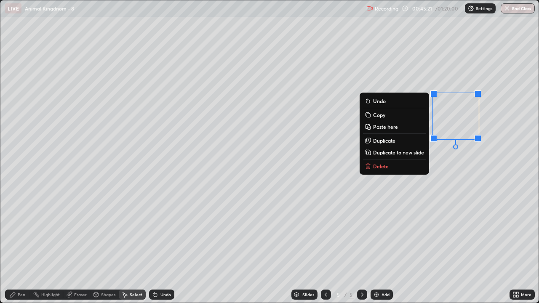
click at [416, 200] on div "0 ° Undo Copy Paste here Duplicate Duplicate to new slide Delete" at bounding box center [269, 151] width 539 height 303
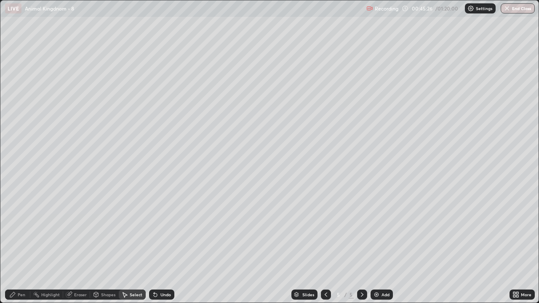
click at [16, 232] on icon at bounding box center [12, 295] width 7 height 7
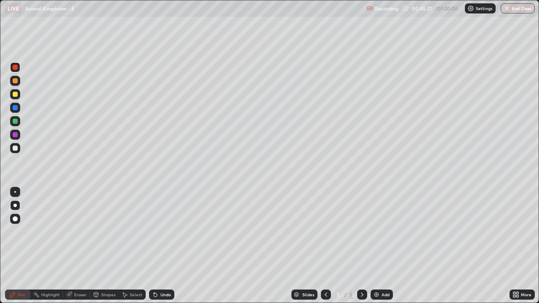
click at [14, 149] on div at bounding box center [15, 148] width 5 height 5
click at [15, 192] on div at bounding box center [15, 192] width 2 height 2
click at [18, 66] on div at bounding box center [15, 67] width 10 height 10
click at [16, 110] on div at bounding box center [15, 107] width 5 height 5
click at [15, 206] on div at bounding box center [14, 205] width 3 height 3
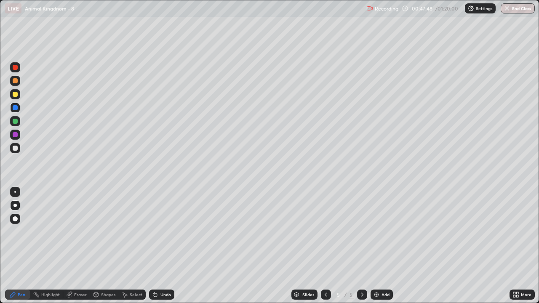
click at [134, 232] on div "Select" at bounding box center [136, 295] width 13 height 4
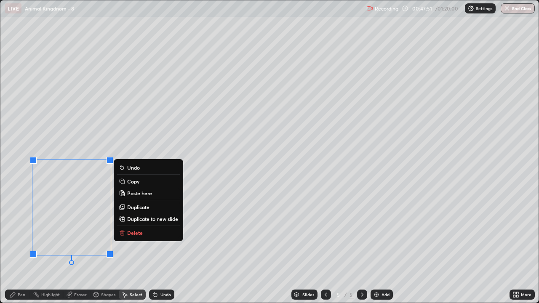
click at [136, 181] on p "Copy" at bounding box center [133, 181] width 12 height 7
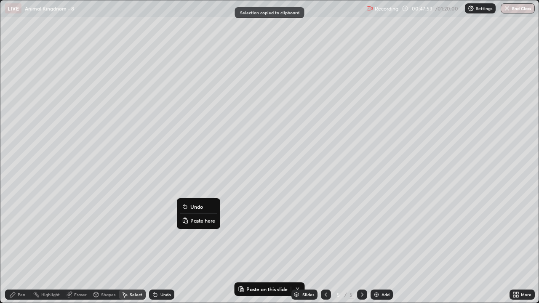
click at [193, 223] on p "Paste here" at bounding box center [202, 220] width 25 height 7
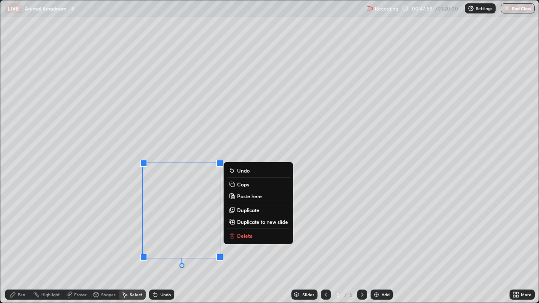
click at [80, 232] on div "Eraser" at bounding box center [80, 295] width 13 height 4
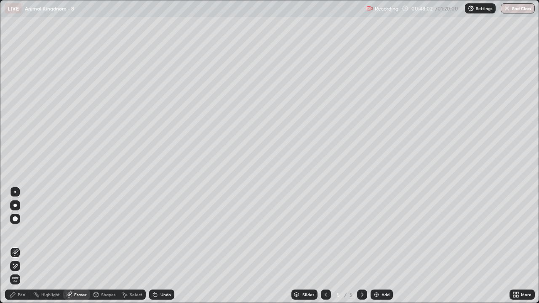
click at [21, 232] on div "Pen" at bounding box center [22, 295] width 8 height 4
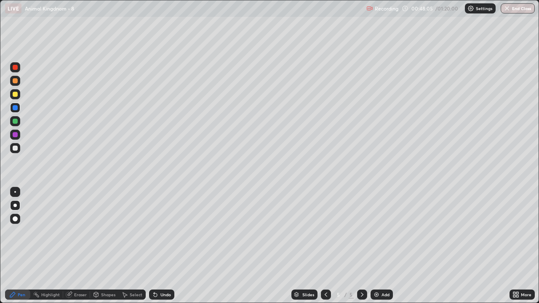
click at [16, 97] on div at bounding box center [15, 94] width 5 height 5
click at [16, 82] on div at bounding box center [15, 80] width 5 height 5
click at [16, 148] on div at bounding box center [15, 148] width 5 height 5
click at [15, 192] on div at bounding box center [15, 192] width 2 height 2
click at [78, 232] on div "Eraser" at bounding box center [80, 295] width 13 height 4
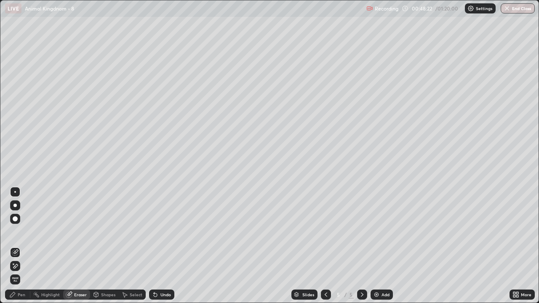
click at [20, 232] on div "Pen" at bounding box center [22, 295] width 8 height 4
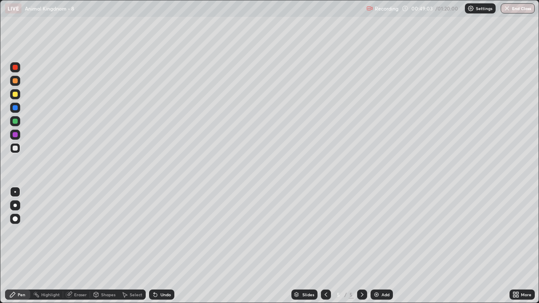
click at [130, 232] on div "Select" at bounding box center [136, 295] width 13 height 4
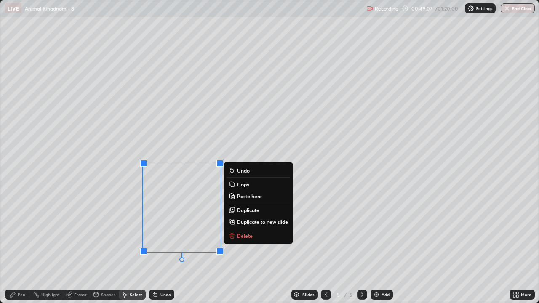
click at [247, 185] on p "Copy" at bounding box center [243, 184] width 12 height 7
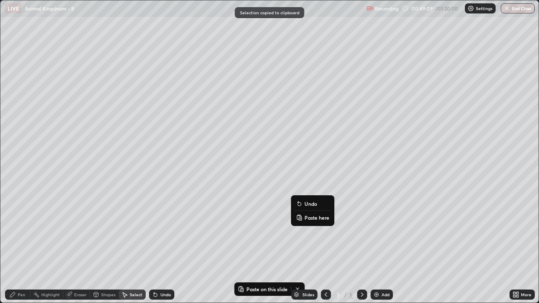
click at [311, 217] on p "Paste here" at bounding box center [317, 218] width 25 height 7
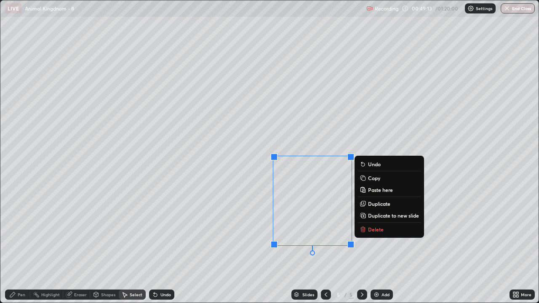
click at [23, 232] on div "Pen" at bounding box center [22, 295] width 8 height 4
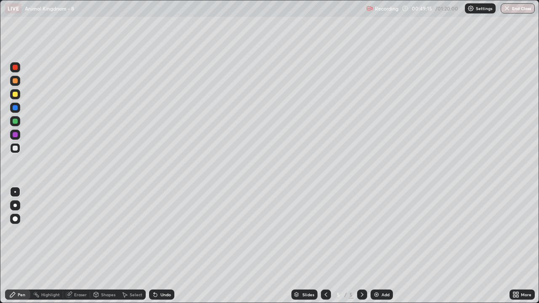
click at [78, 232] on div "Eraser" at bounding box center [80, 295] width 13 height 4
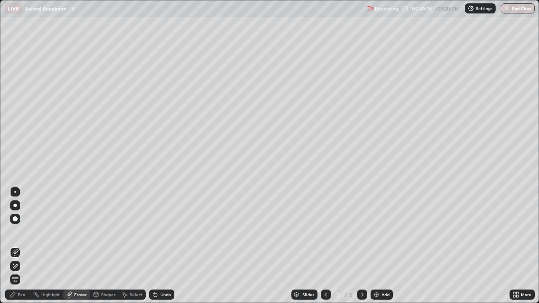
click at [13, 232] on icon at bounding box center [13, 264] width 1 height 1
click at [18, 232] on div "Pen" at bounding box center [22, 295] width 8 height 4
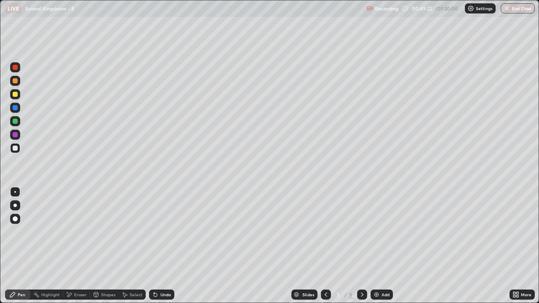
click at [75, 232] on div "Eraser" at bounding box center [80, 295] width 13 height 4
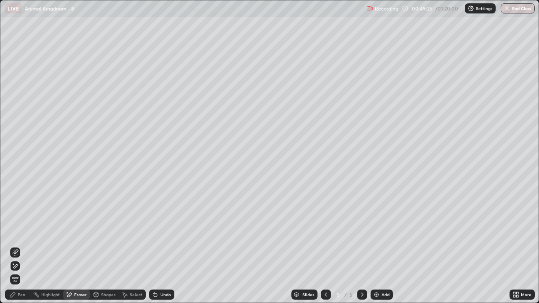
click at [21, 232] on div "Pen" at bounding box center [17, 295] width 25 height 10
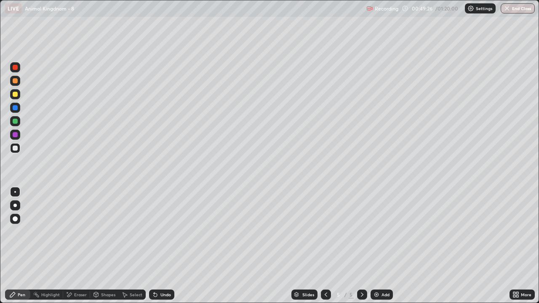
click at [15, 82] on div at bounding box center [15, 80] width 5 height 5
click at [15, 206] on div at bounding box center [14, 205] width 3 height 3
click at [136, 232] on div "Select" at bounding box center [136, 295] width 13 height 4
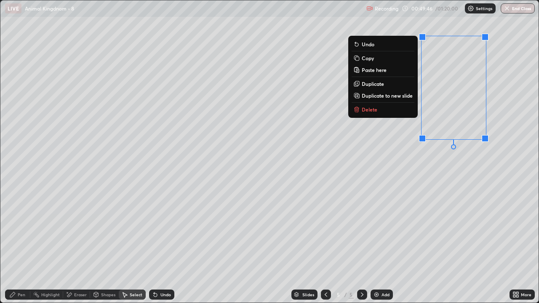
click at [382, 58] on button "Copy" at bounding box center [383, 58] width 63 height 10
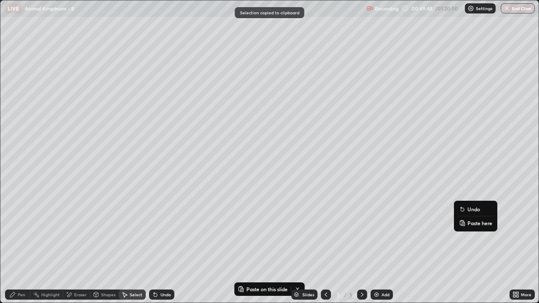
click at [473, 226] on p "Paste here" at bounding box center [480, 223] width 25 height 7
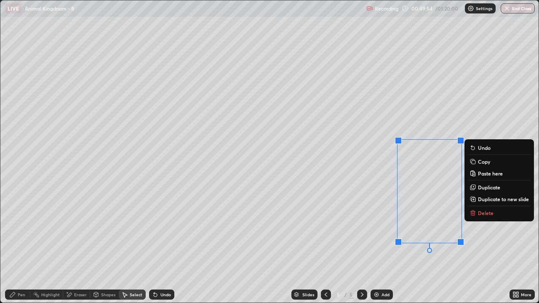
click at [360, 232] on div "0 ° Undo Copy Paste here Duplicate Duplicate to new slide Delete" at bounding box center [269, 151] width 539 height 303
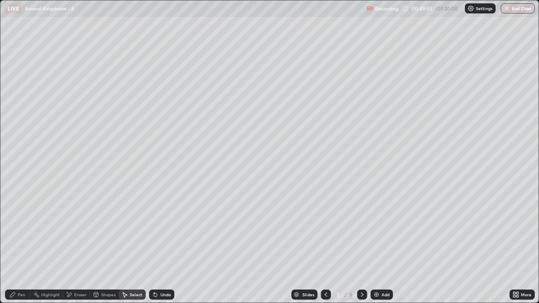
click at [80, 232] on div "Eraser" at bounding box center [80, 295] width 13 height 4
click at [15, 232] on icon at bounding box center [15, 252] width 7 height 7
click at [79, 232] on div "Eraser" at bounding box center [80, 295] width 13 height 4
click at [16, 232] on icon at bounding box center [15, 266] width 5 height 4
click at [133, 232] on div "Select" at bounding box center [132, 295] width 27 height 10
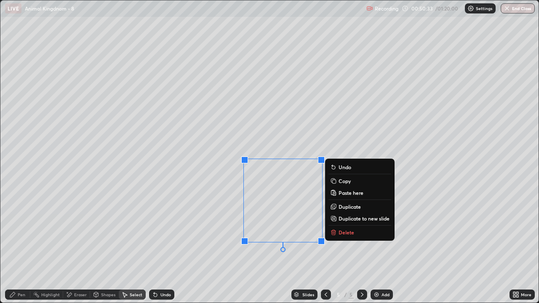
click at [40, 232] on div "0 ° Undo Copy Paste here Duplicate Duplicate to new slide Delete" at bounding box center [269, 151] width 539 height 303
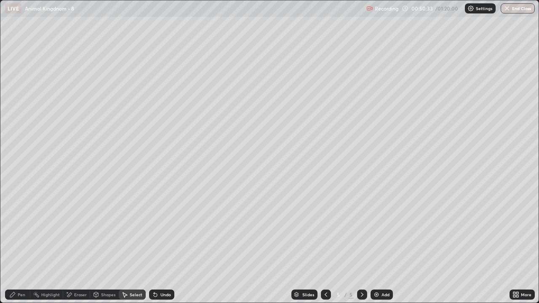
click at [19, 232] on div "Pen" at bounding box center [22, 295] width 8 height 4
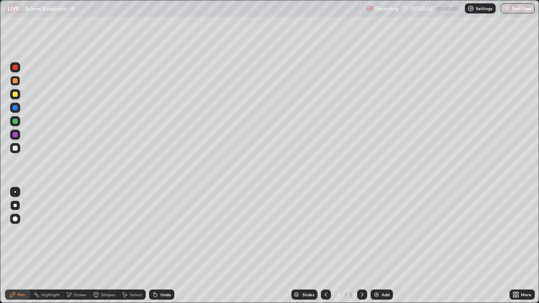
click at [15, 192] on div at bounding box center [15, 192] width 2 height 2
click at [14, 148] on div at bounding box center [15, 148] width 5 height 5
click at [131, 232] on div "Select" at bounding box center [136, 295] width 13 height 4
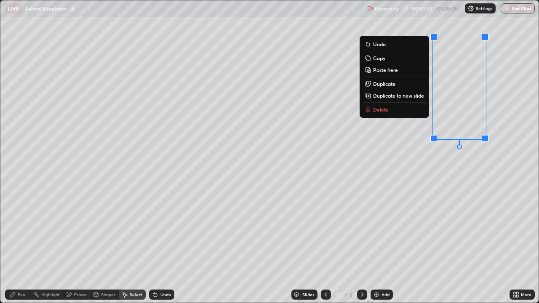
click at [385, 59] on button "Copy" at bounding box center [394, 58] width 63 height 10
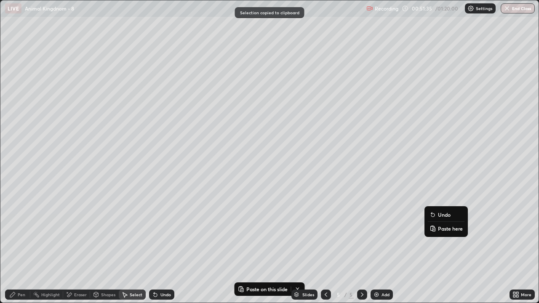
click at [445, 228] on p "Paste here" at bounding box center [450, 228] width 25 height 7
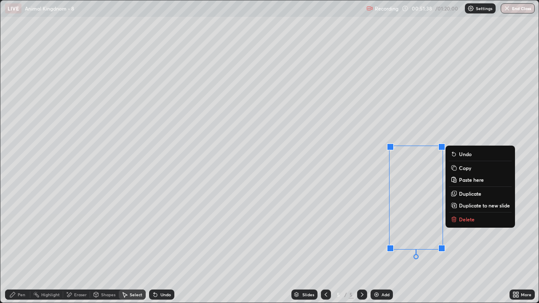
click at [355, 232] on div "0 ° Undo Copy Paste here Duplicate Duplicate to new slide Delete" at bounding box center [269, 151] width 539 height 303
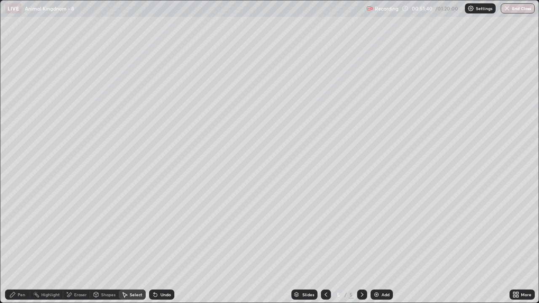
click at [21, 232] on div "Pen" at bounding box center [22, 295] width 8 height 4
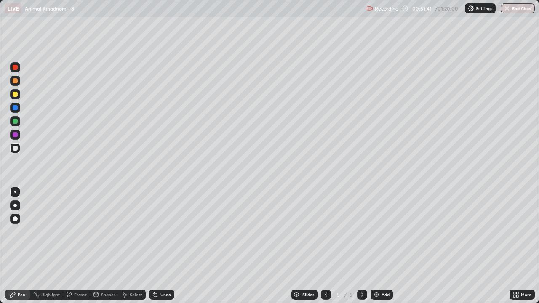
click at [16, 83] on div at bounding box center [15, 80] width 5 height 5
click at [15, 206] on div at bounding box center [14, 205] width 3 height 3
click at [107, 232] on div "Shapes" at bounding box center [104, 295] width 29 height 10
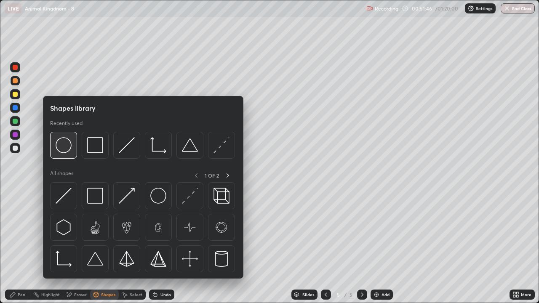
click at [63, 146] on img at bounding box center [64, 145] width 16 height 16
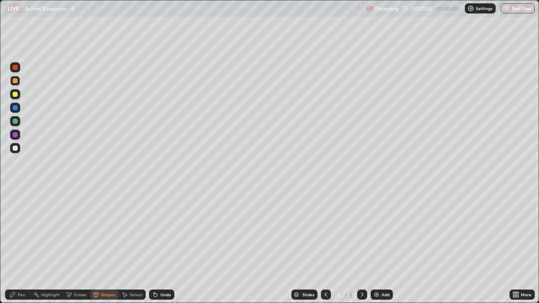
click at [133, 232] on div "Select" at bounding box center [136, 295] width 13 height 4
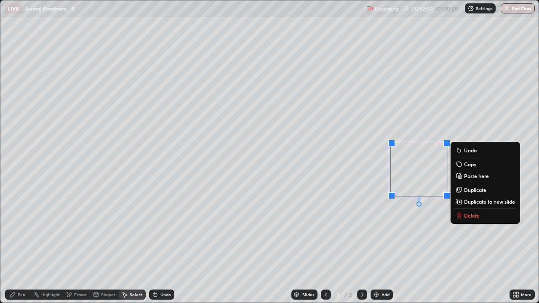
click at [389, 232] on div "0 ° Undo Copy Paste here Duplicate Duplicate to new slide Delete" at bounding box center [269, 151] width 539 height 303
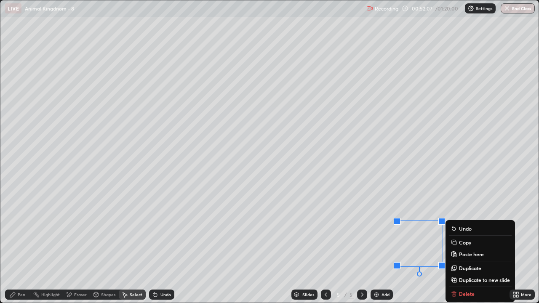
click at [76, 232] on div "Eraser" at bounding box center [80, 295] width 13 height 4
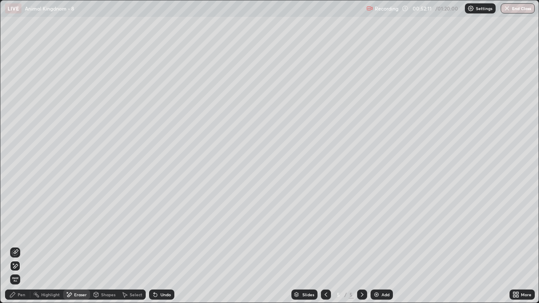
click at [106, 232] on div "Shapes" at bounding box center [108, 295] width 14 height 4
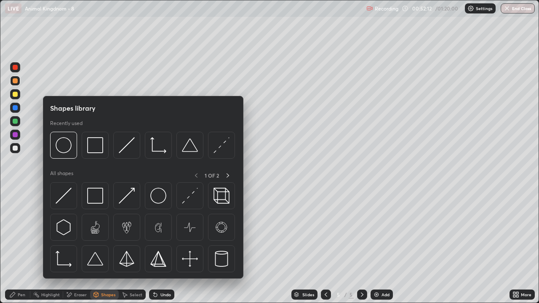
click at [128, 232] on div "Select" at bounding box center [132, 295] width 27 height 10
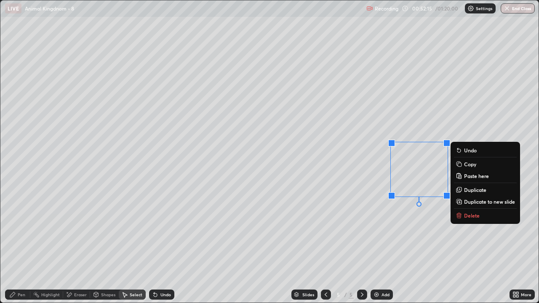
click at [470, 164] on p "Copy" at bounding box center [470, 164] width 12 height 7
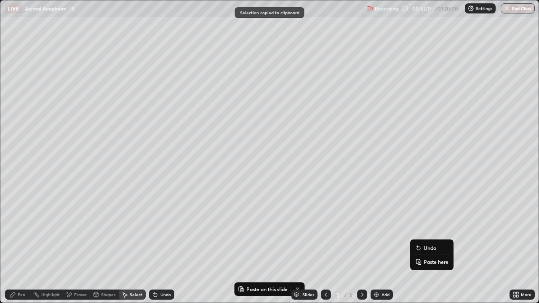
click at [427, 232] on p "Paste here" at bounding box center [436, 262] width 25 height 7
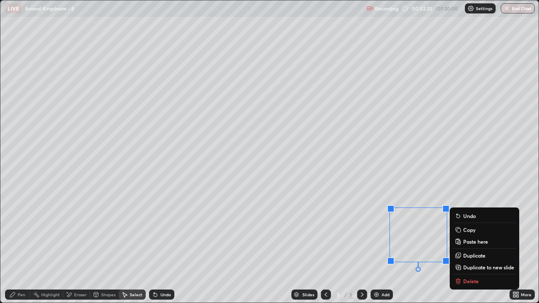
click at [23, 232] on div "Pen" at bounding box center [17, 295] width 25 height 10
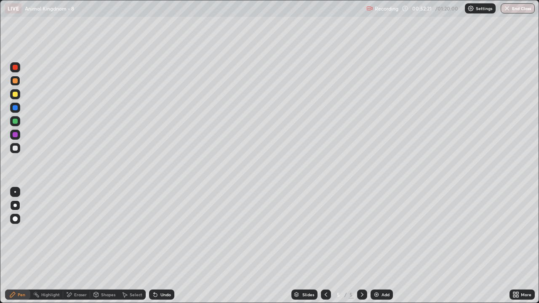
click at [17, 80] on div at bounding box center [15, 80] width 5 height 5
click at [16, 205] on div at bounding box center [14, 205] width 3 height 3
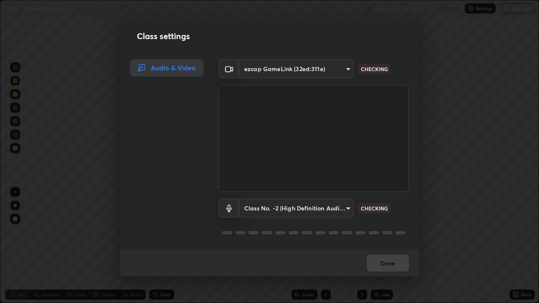
scroll to position [1, 0]
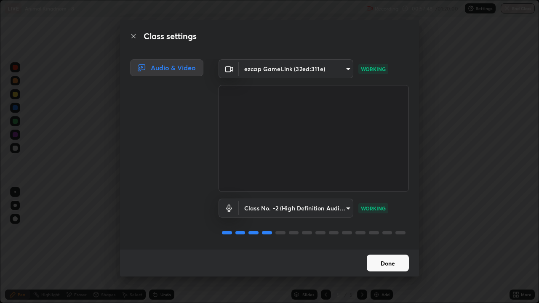
click at [380, 232] on button "Done" at bounding box center [388, 263] width 42 height 17
click at [373, 232] on button "Done" at bounding box center [388, 263] width 42 height 17
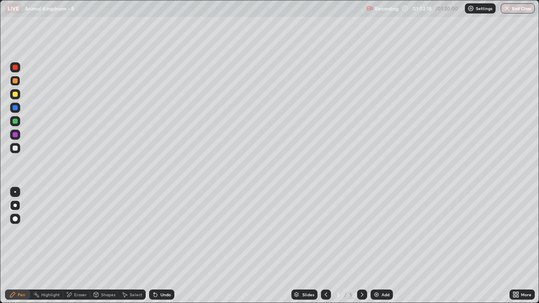
click at [516, 11] on button "End Class" at bounding box center [518, 8] width 34 height 10
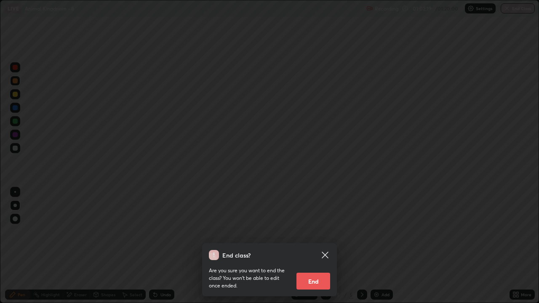
click at [309, 232] on button "End" at bounding box center [314, 281] width 34 height 17
